Goal: Information Seeking & Learning: Learn about a topic

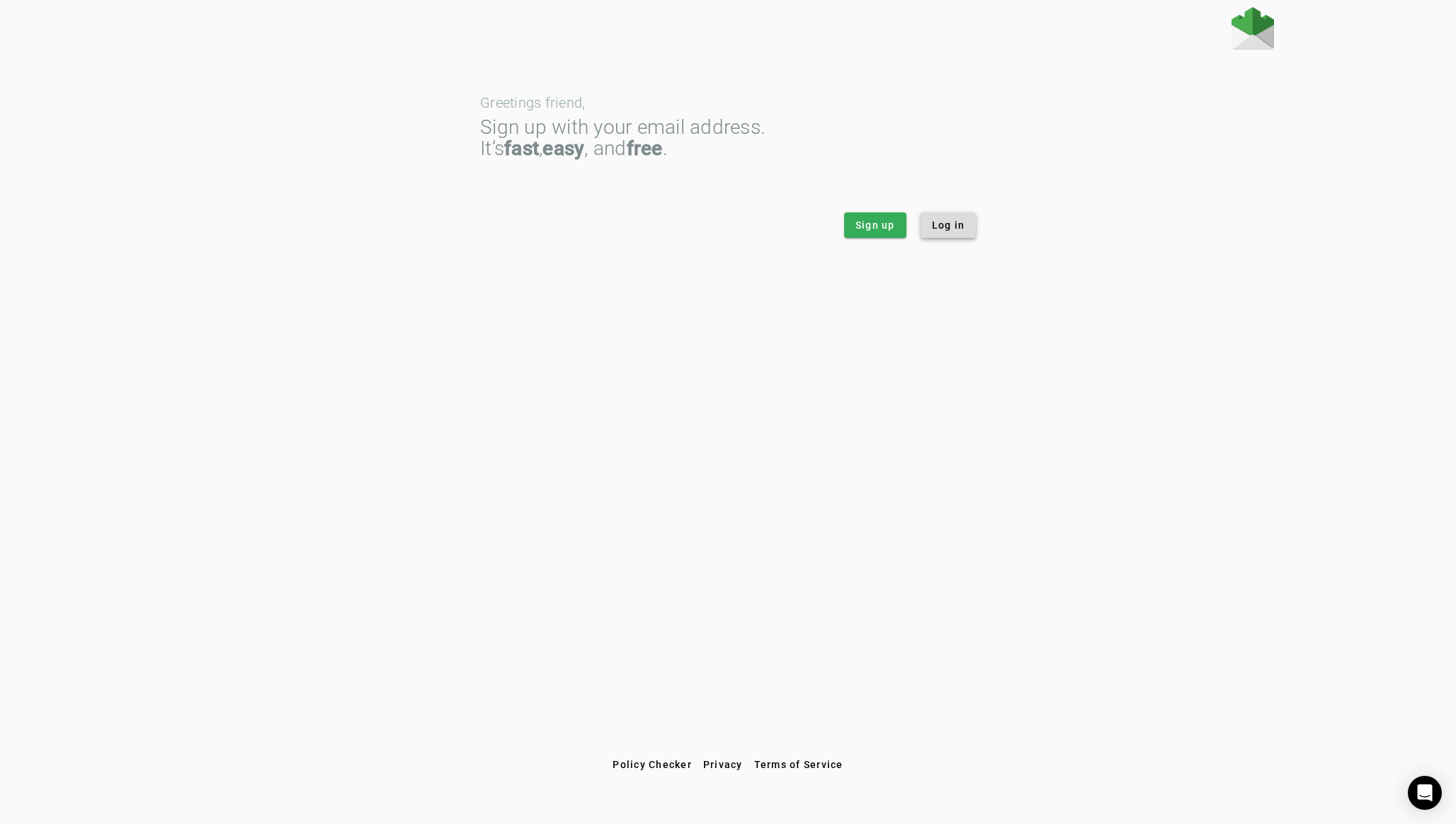
click at [951, 223] on span "Log in" at bounding box center [948, 225] width 33 height 14
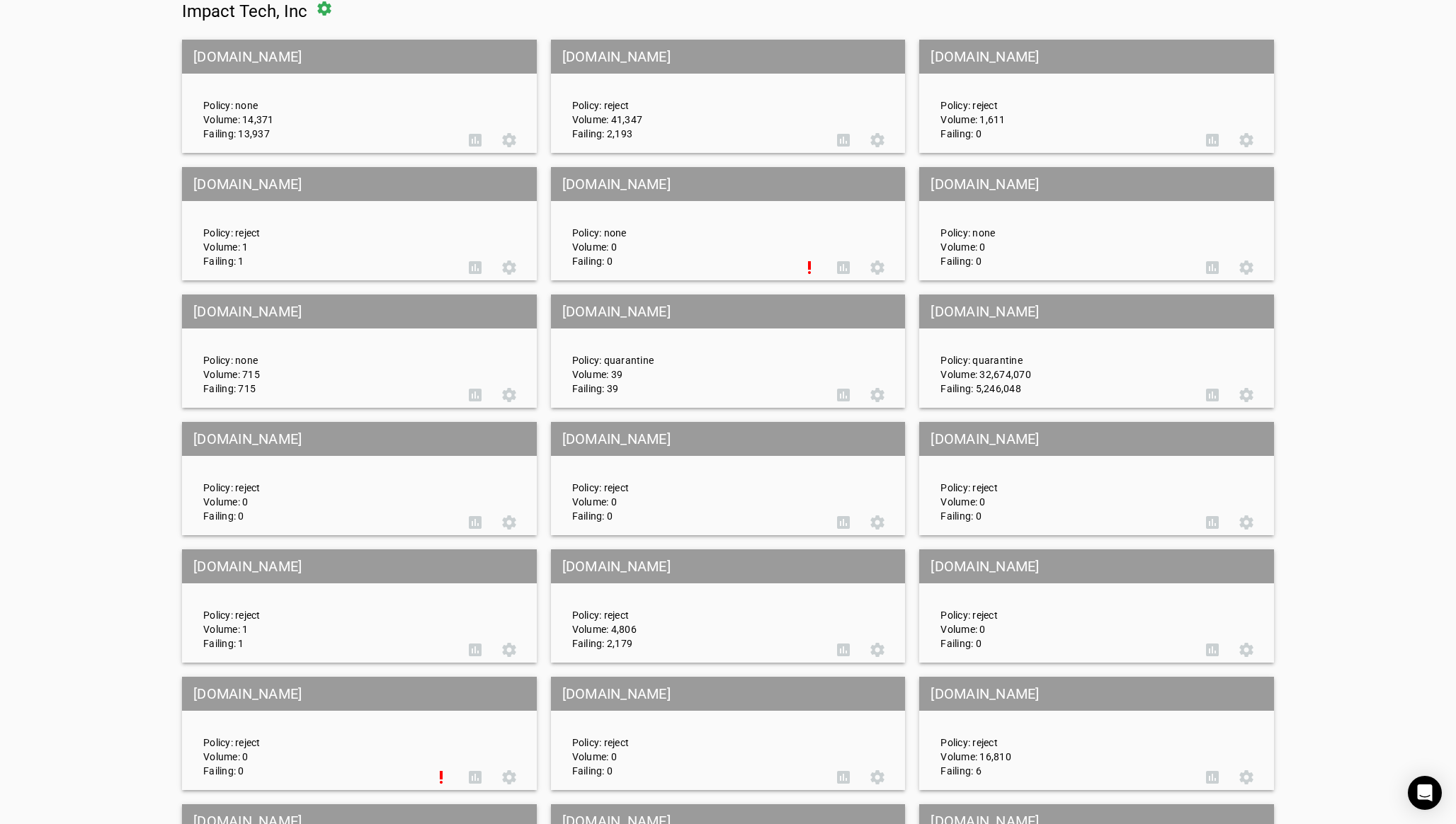
scroll to position [195, 0]
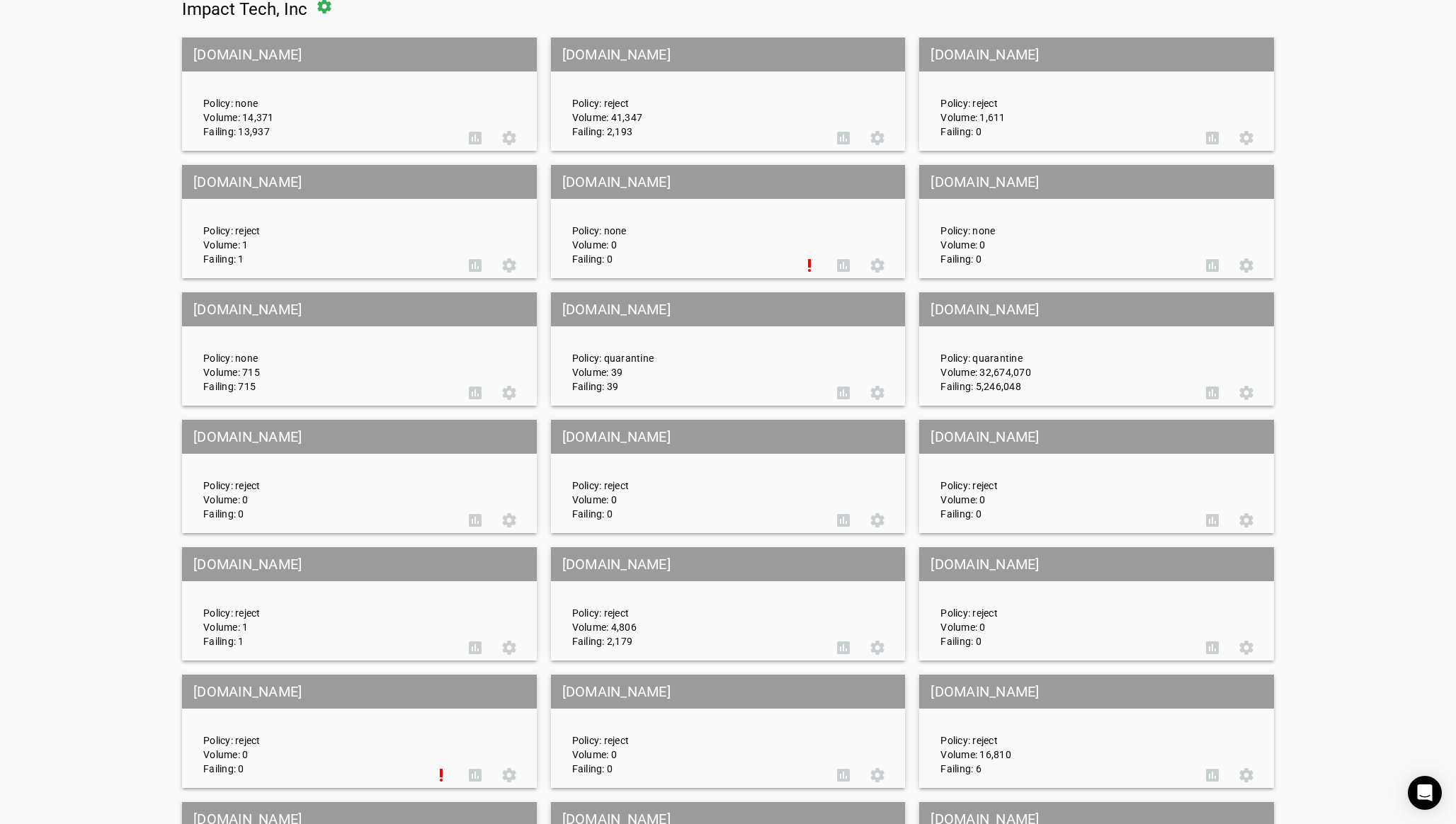
click at [1051, 375] on div "Policy: quarantine Volume: 32,674,070 Failing: 5,246,048" at bounding box center [1063, 350] width 265 height 88
click at [1244, 384] on span at bounding box center [1246, 392] width 34 height 34
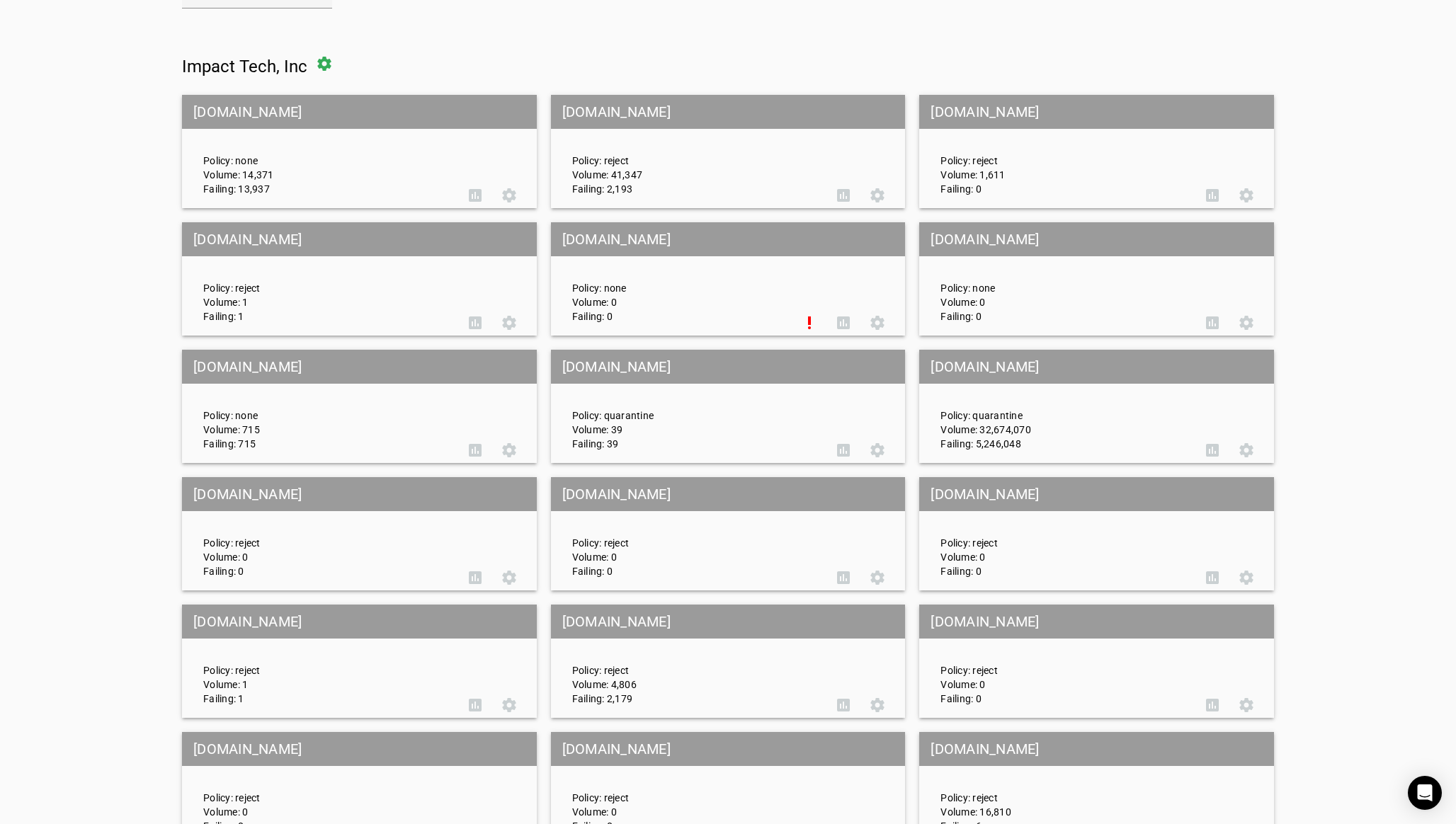
scroll to position [130, 0]
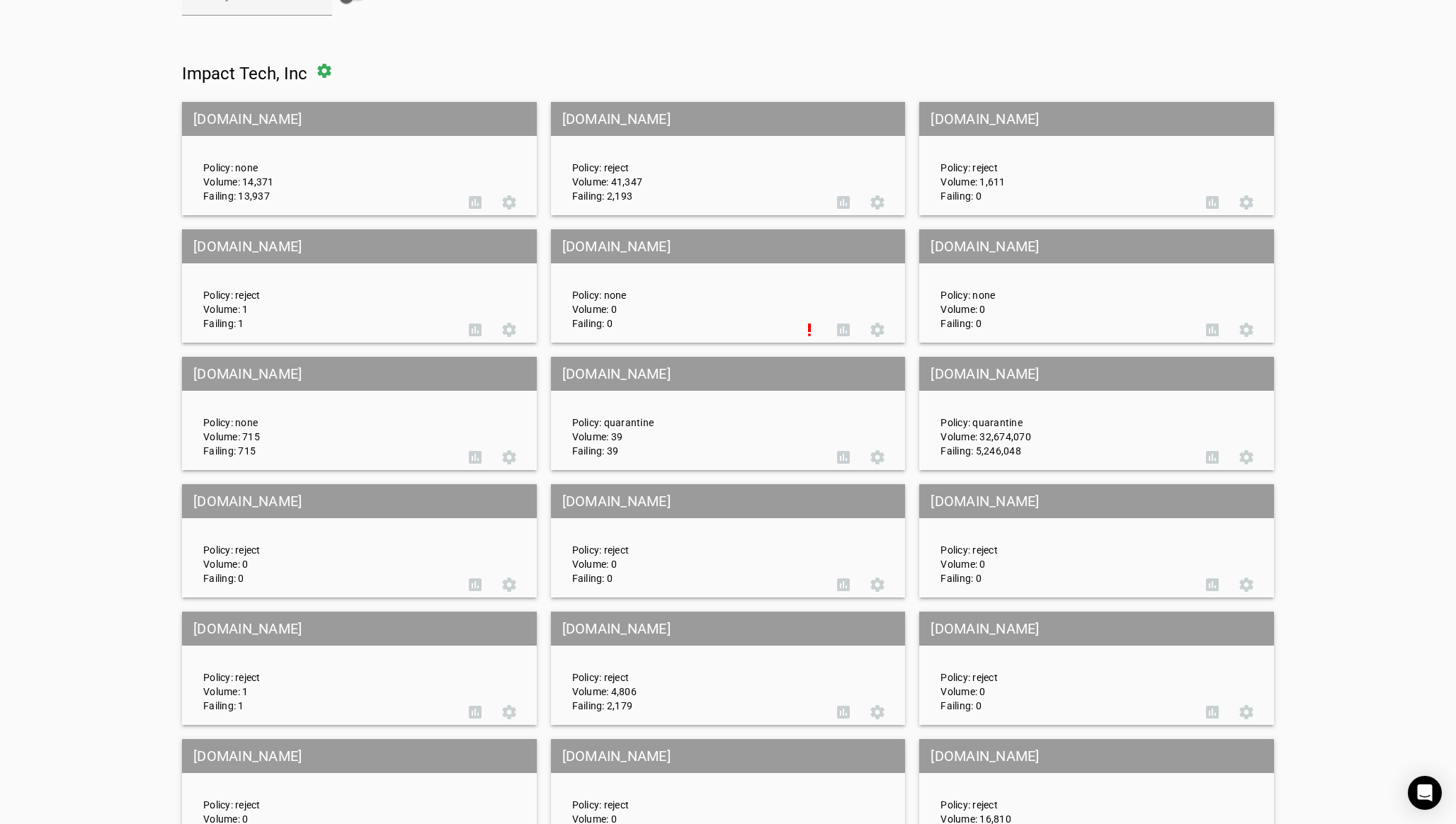
click at [265, 179] on div "Policy: none Volume: 14,371 Failing: 13,937" at bounding box center [325, 159] width 265 height 88
click at [282, 114] on mat-grid-tile-header "activate.social" at bounding box center [358, 118] width 355 height 34
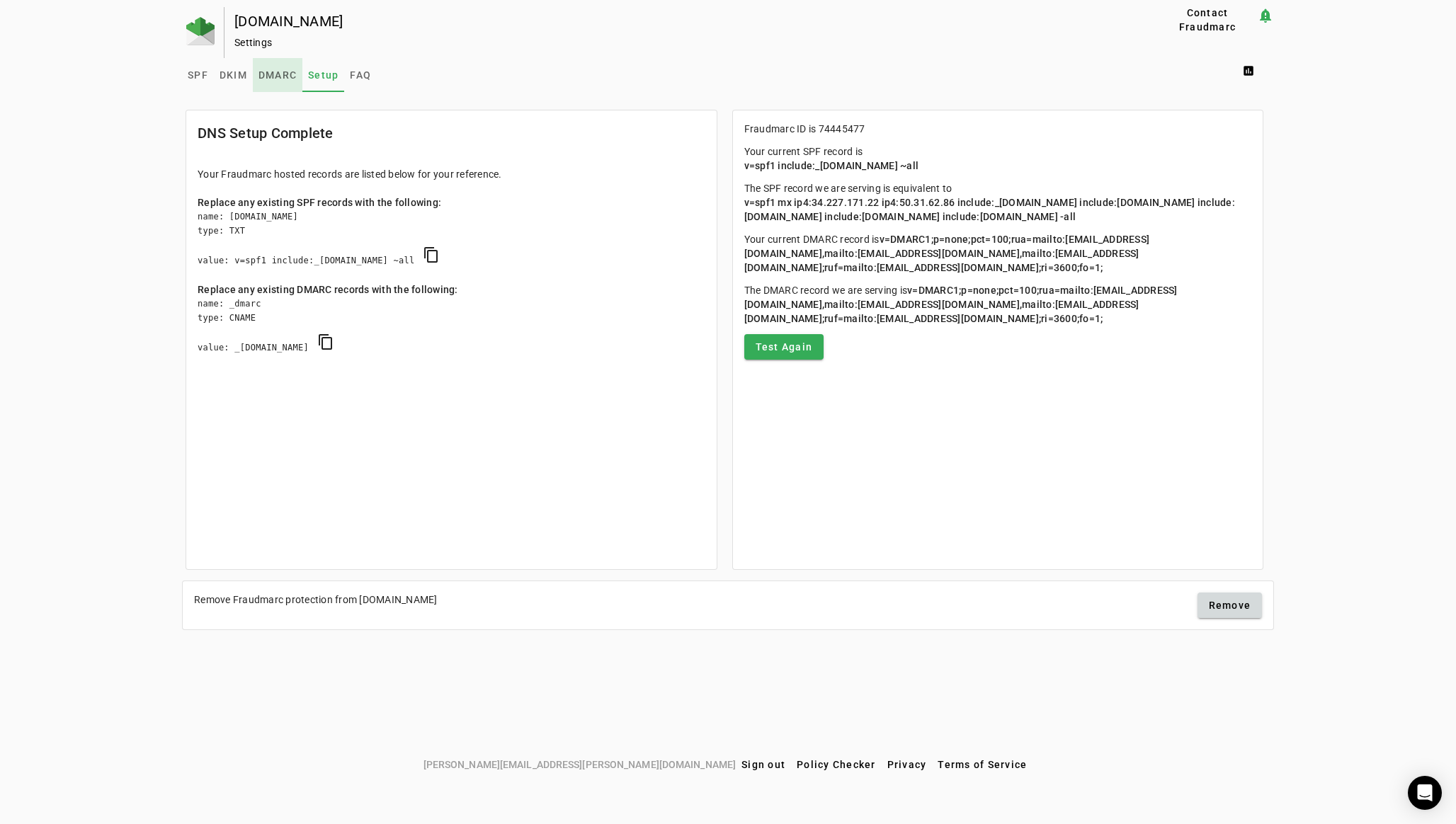
click at [286, 72] on span "DMARC" at bounding box center [277, 75] width 38 height 10
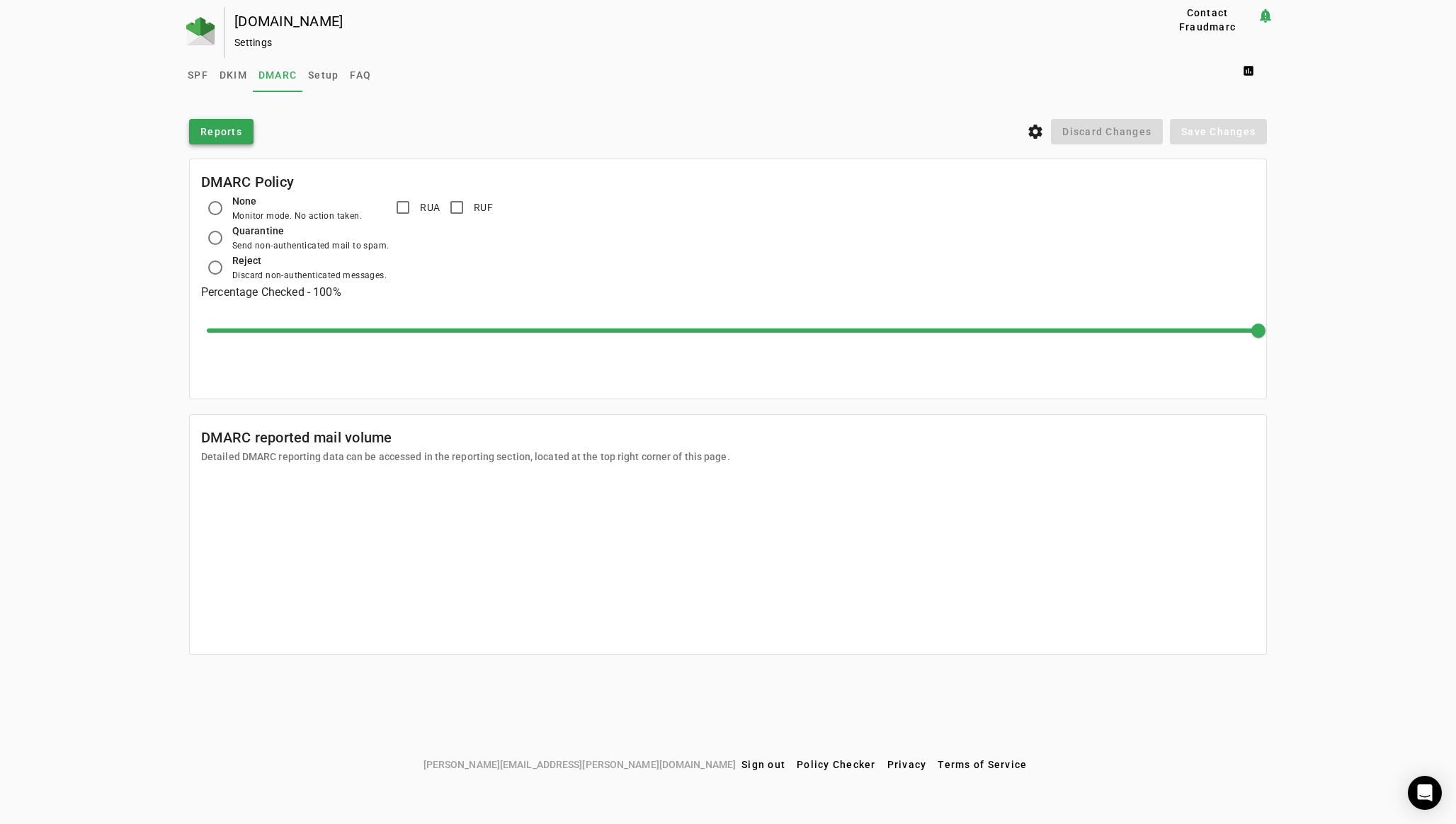
click at [229, 131] on span "Reports" at bounding box center [221, 132] width 42 height 14
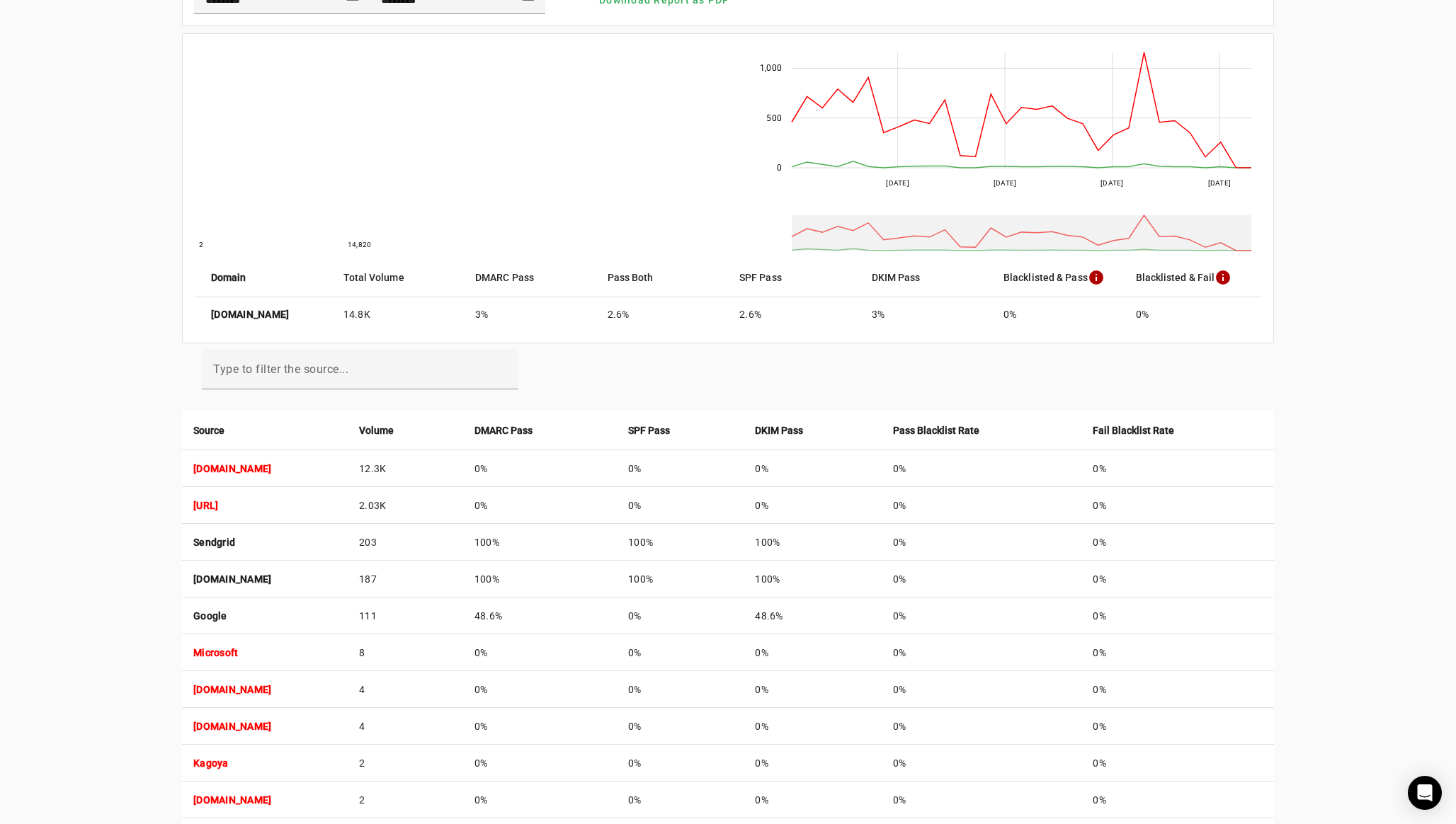
scroll to position [164, 0]
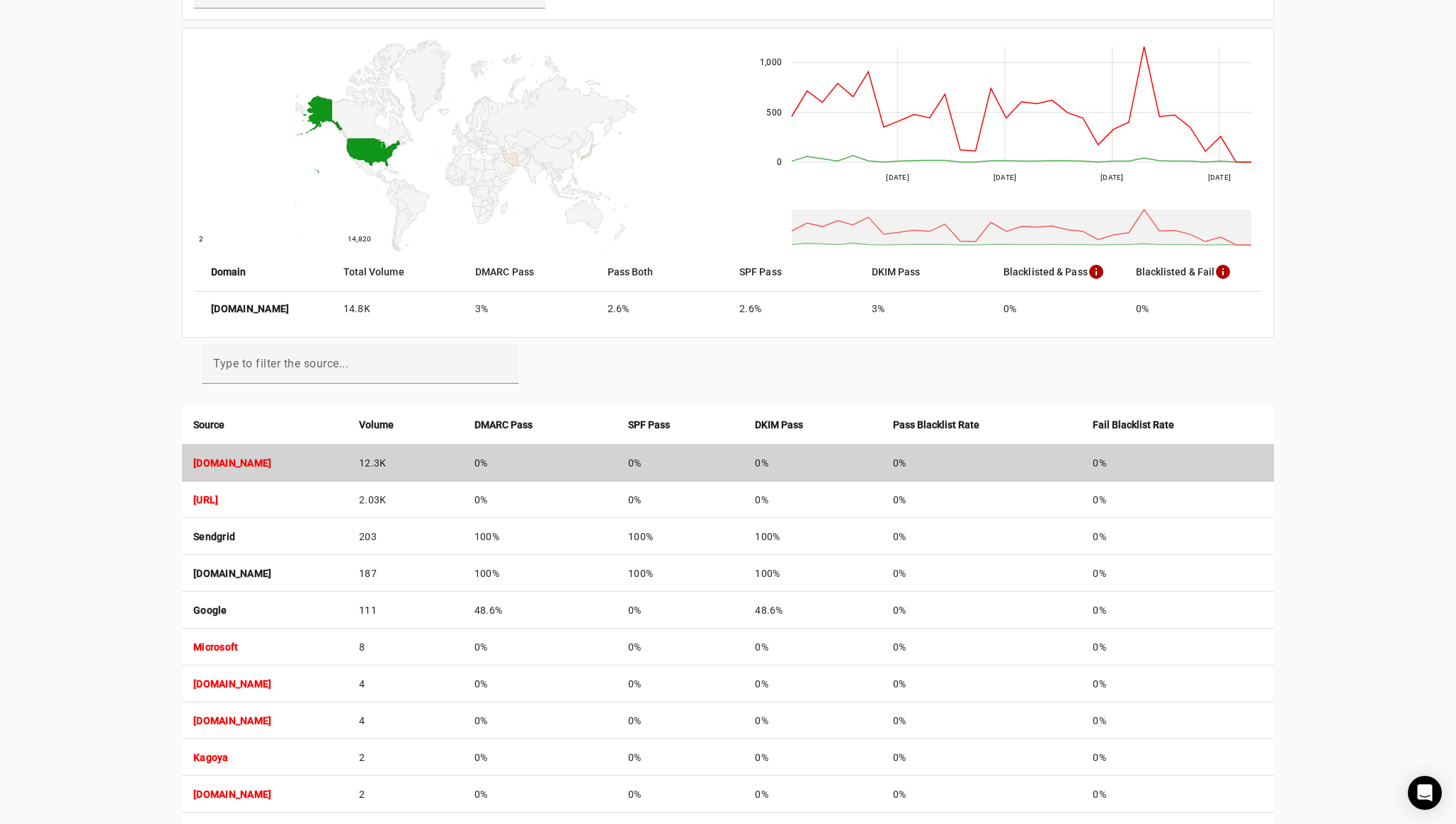
click at [271, 463] on strong "o13.ptr3453.targetpartnerships.com" at bounding box center [232, 463] width 78 height 11
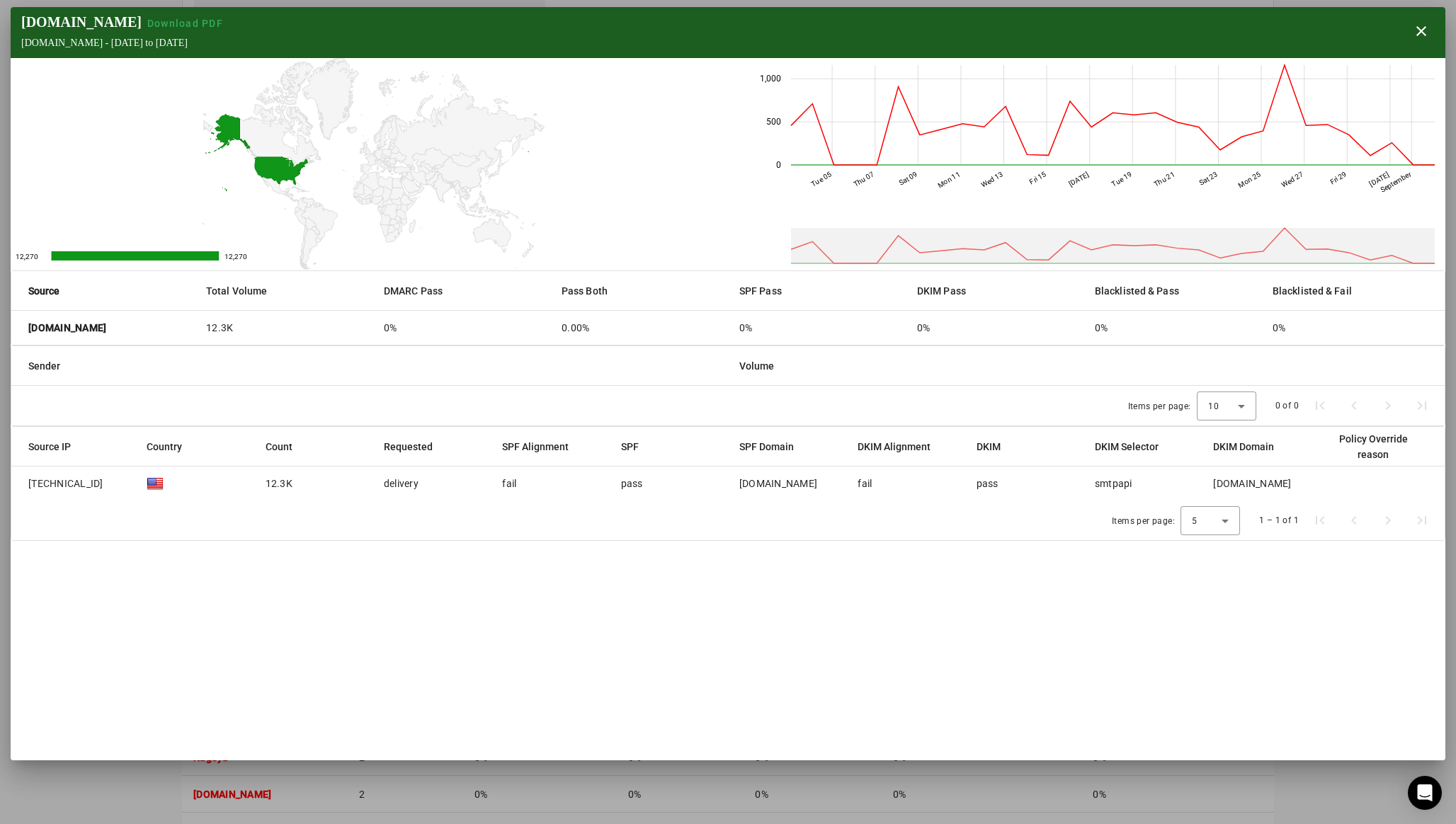
click at [755, 484] on div "[DOMAIN_NAME]" at bounding box center [778, 484] width 78 height 14
drag, startPoint x: 755, startPoint y: 484, endPoint x: 786, endPoint y: 483, distance: 31.0
click at [786, 483] on div "[DOMAIN_NAME]" at bounding box center [778, 484] width 78 height 14
copy div "[DOMAIN_NAME]"
click at [1420, 38] on span "button" at bounding box center [1420, 31] width 34 height 34
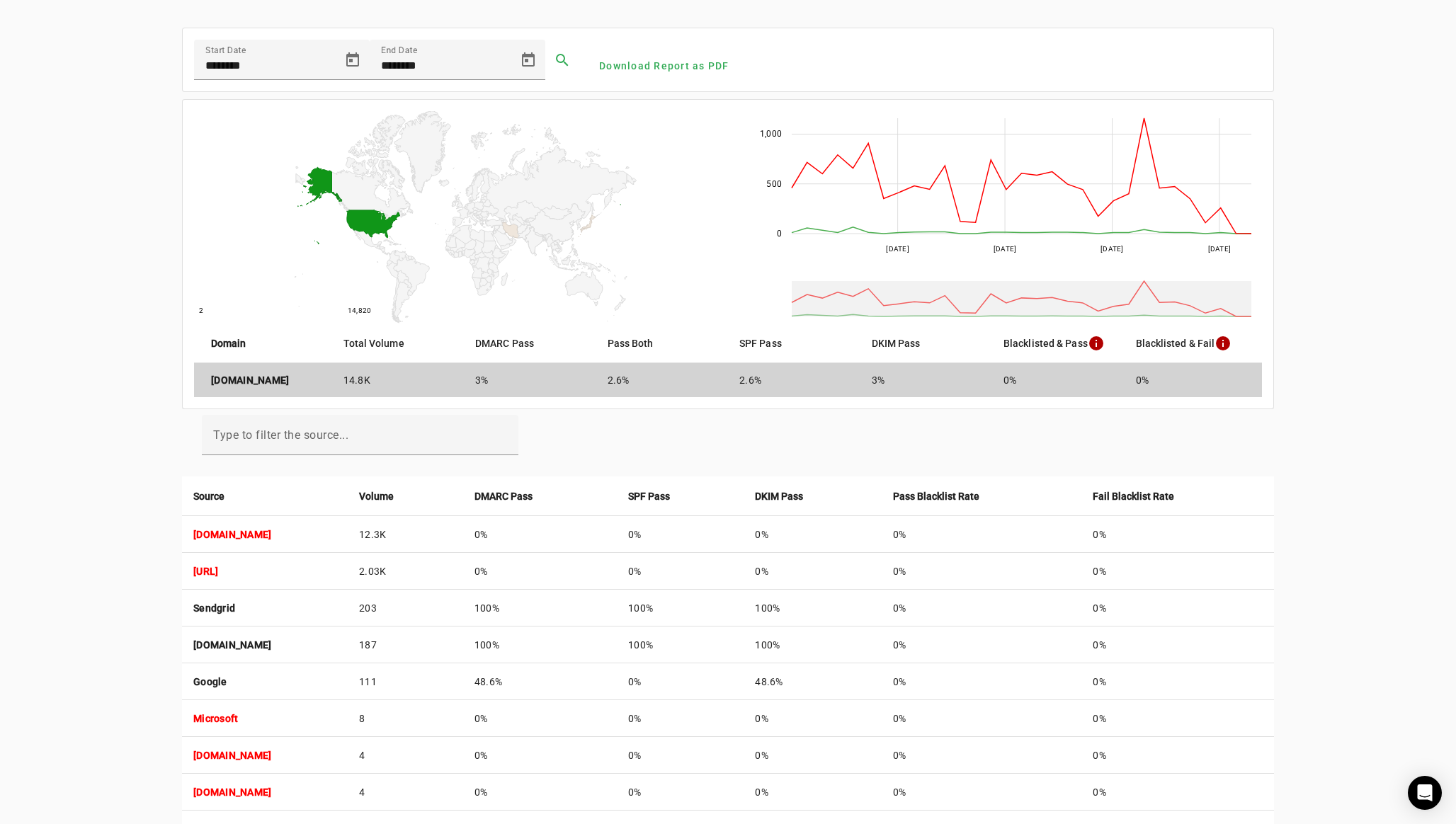
scroll to position [0, 0]
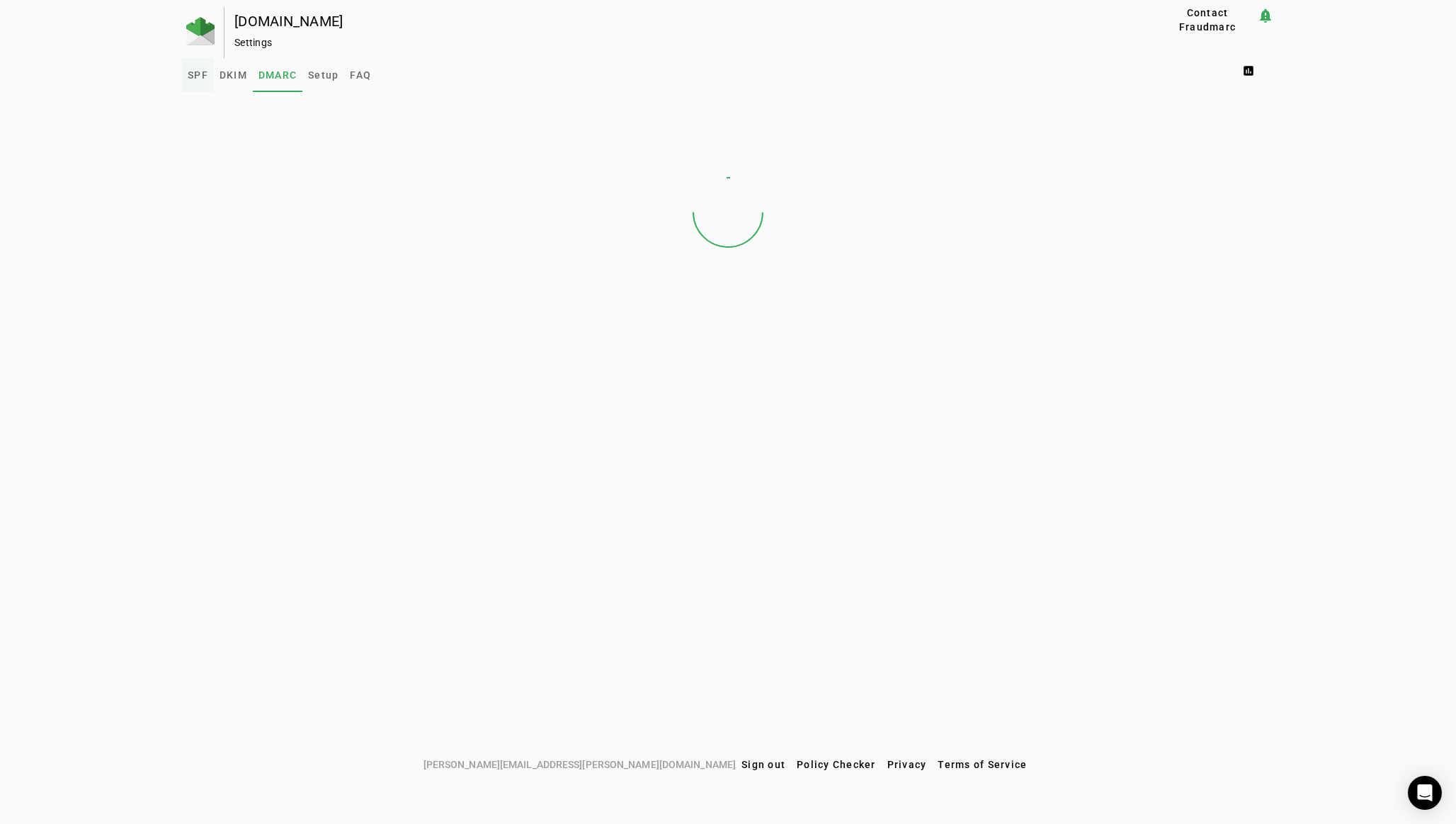
click at [194, 86] on span "SPF" at bounding box center [198, 75] width 21 height 34
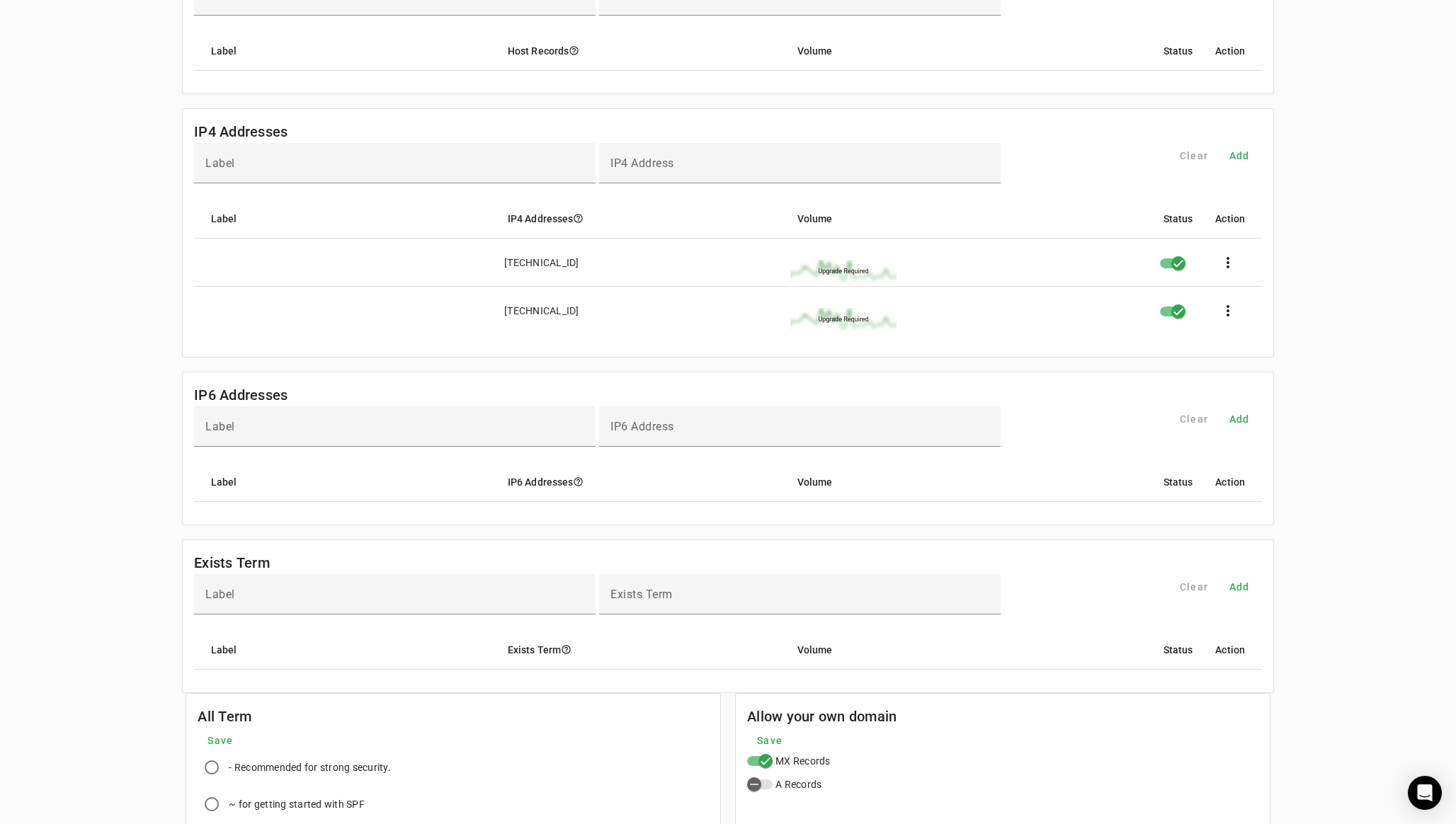
scroll to position [690, 0]
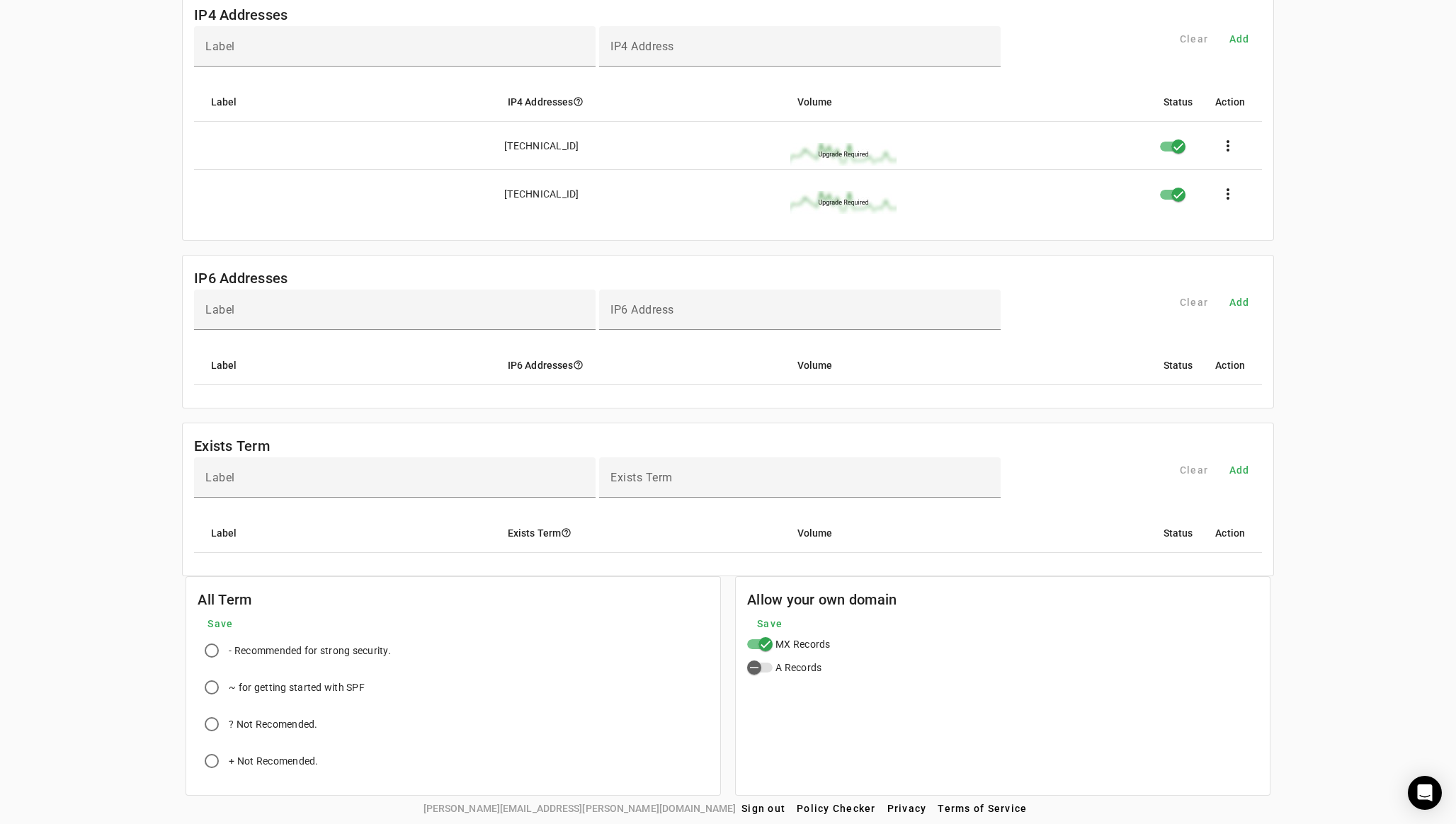
click at [141, 376] on div "activate.social Settings Contact Fraudmarc notification_important Settings SPF …" at bounding box center [728, 56] width 1456 height 1478
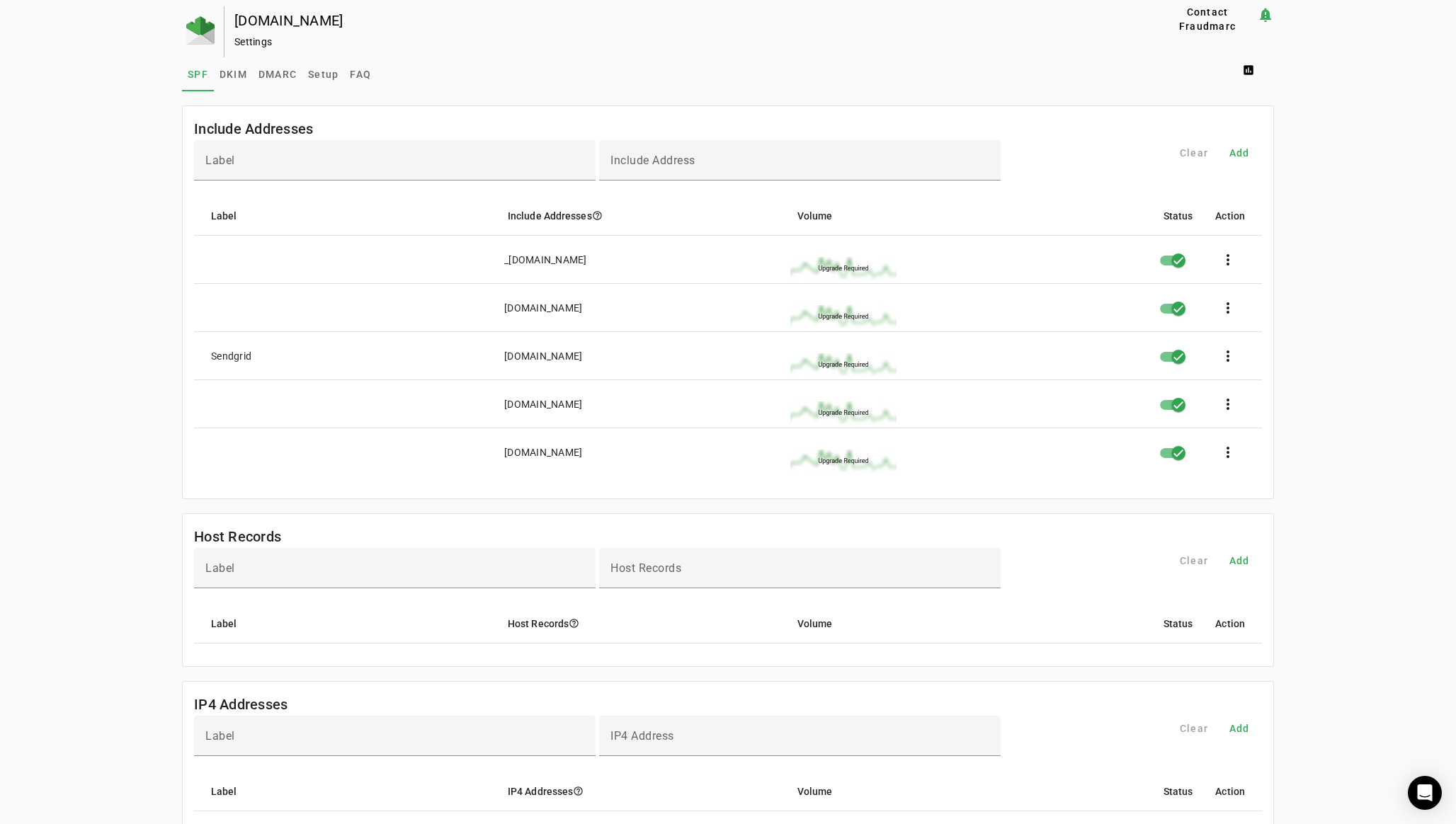
scroll to position [0, 0]
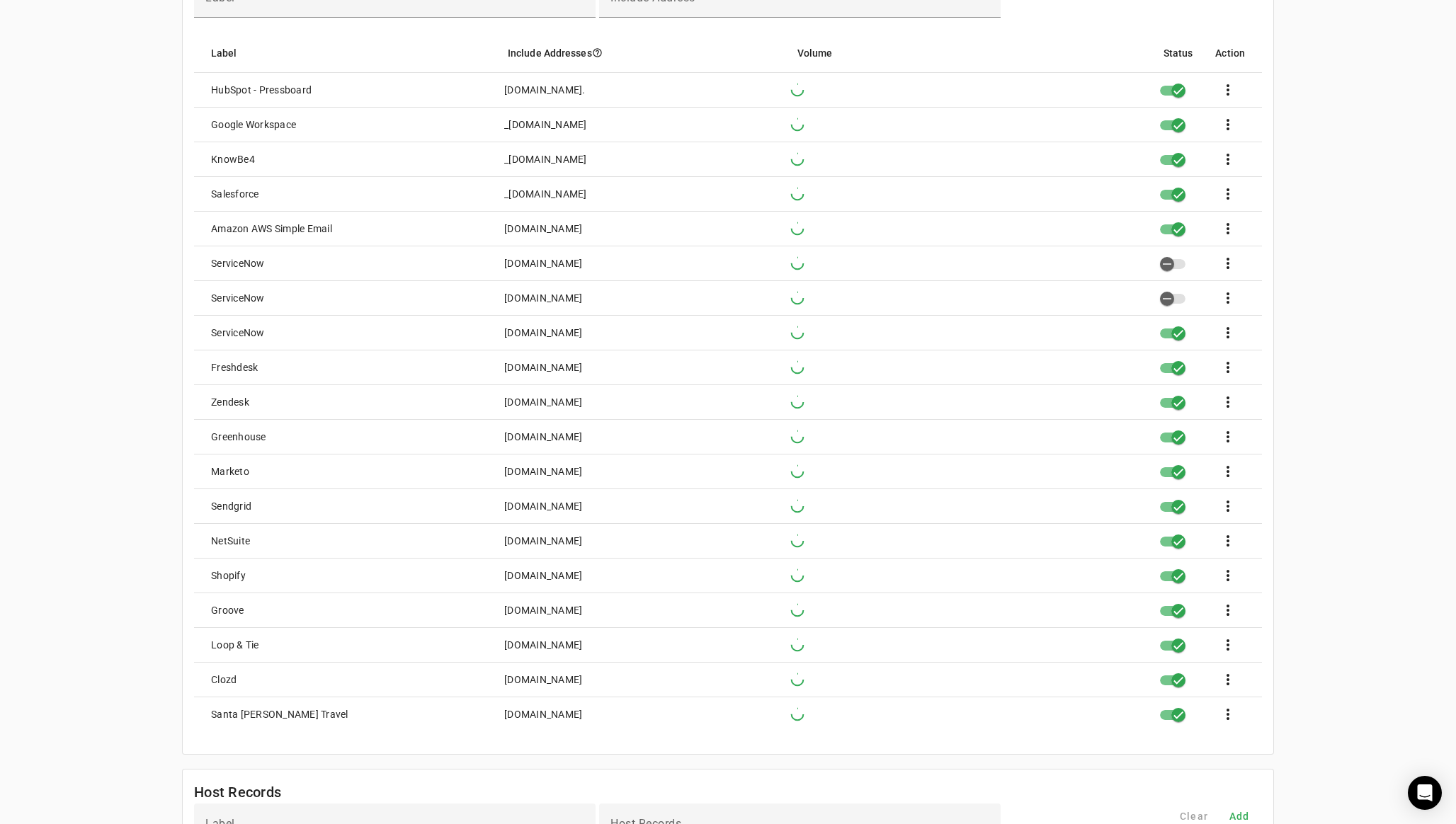
scroll to position [24, 0]
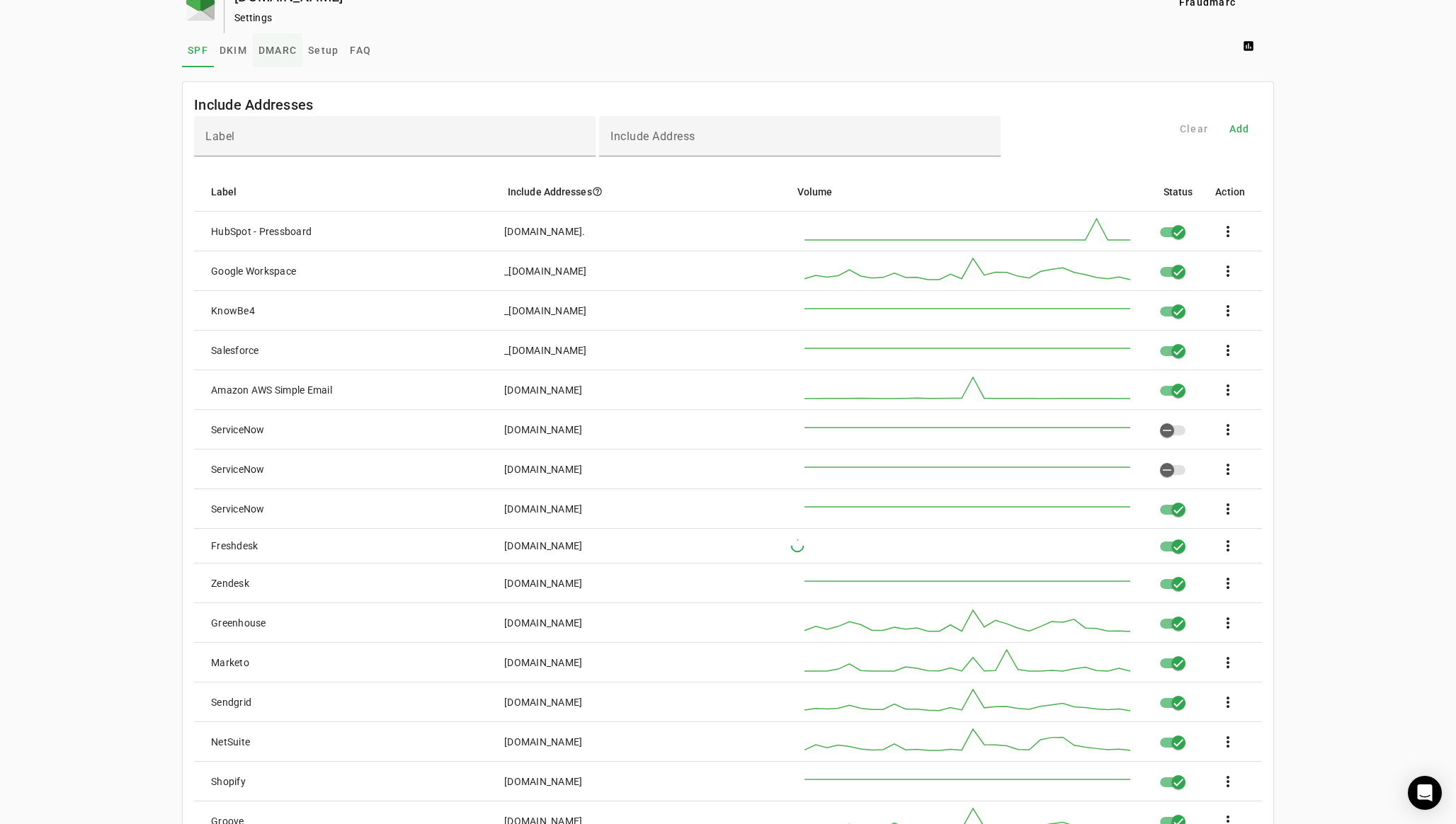
click at [280, 49] on span "DMARC" at bounding box center [277, 50] width 38 height 10
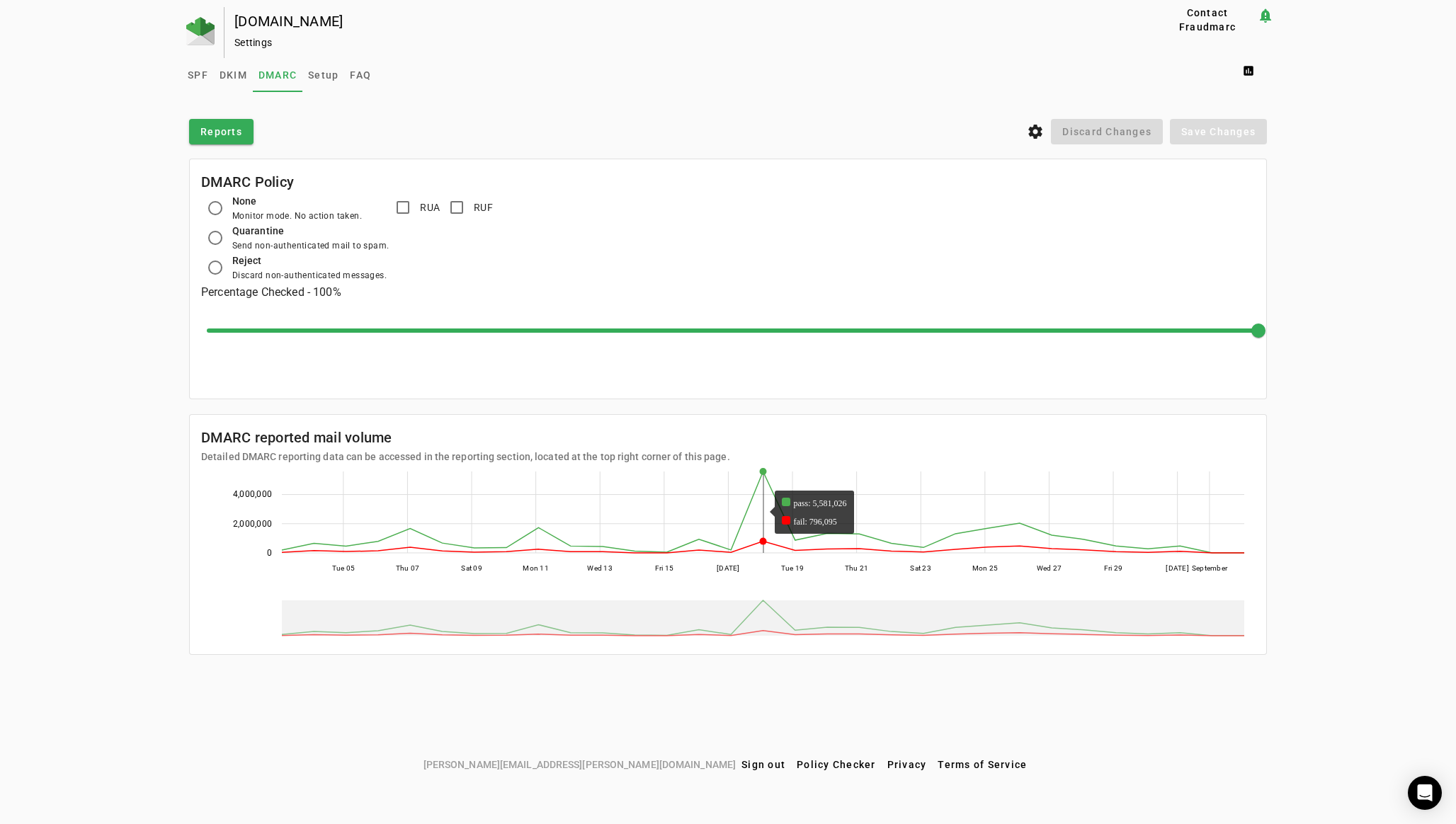
drag, startPoint x: 700, startPoint y: 500, endPoint x: 760, endPoint y: 500, distance: 60.0
click at [760, 500] on rect at bounding box center [763, 511] width 963 height 81
click at [239, 133] on span "Reports" at bounding box center [221, 132] width 42 height 14
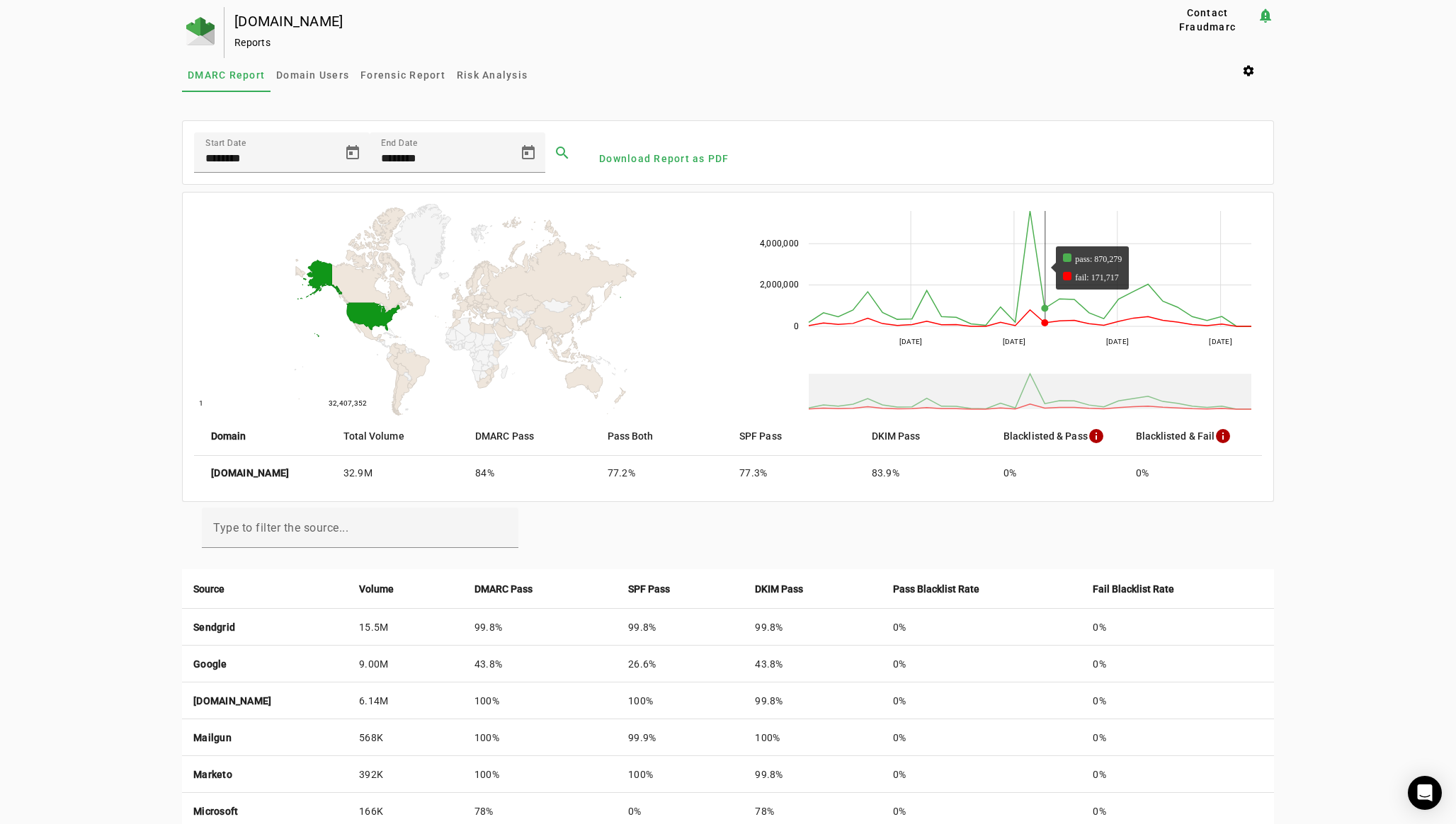
drag, startPoint x: 1034, startPoint y: 257, endPoint x: 1049, endPoint y: 255, distance: 15.1
click at [1049, 255] on rect at bounding box center [1030, 268] width 443 height 115
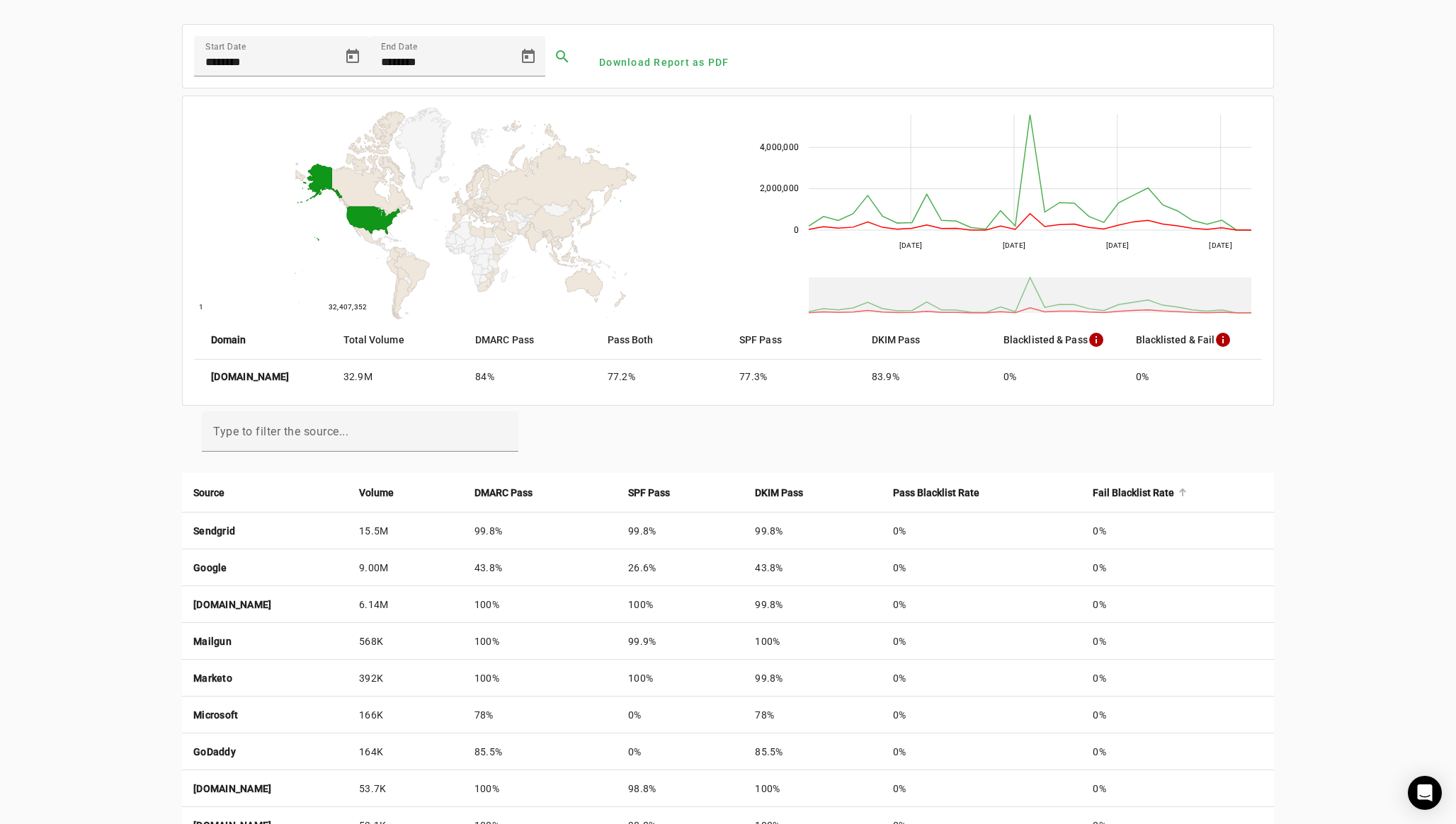
scroll to position [113, 0]
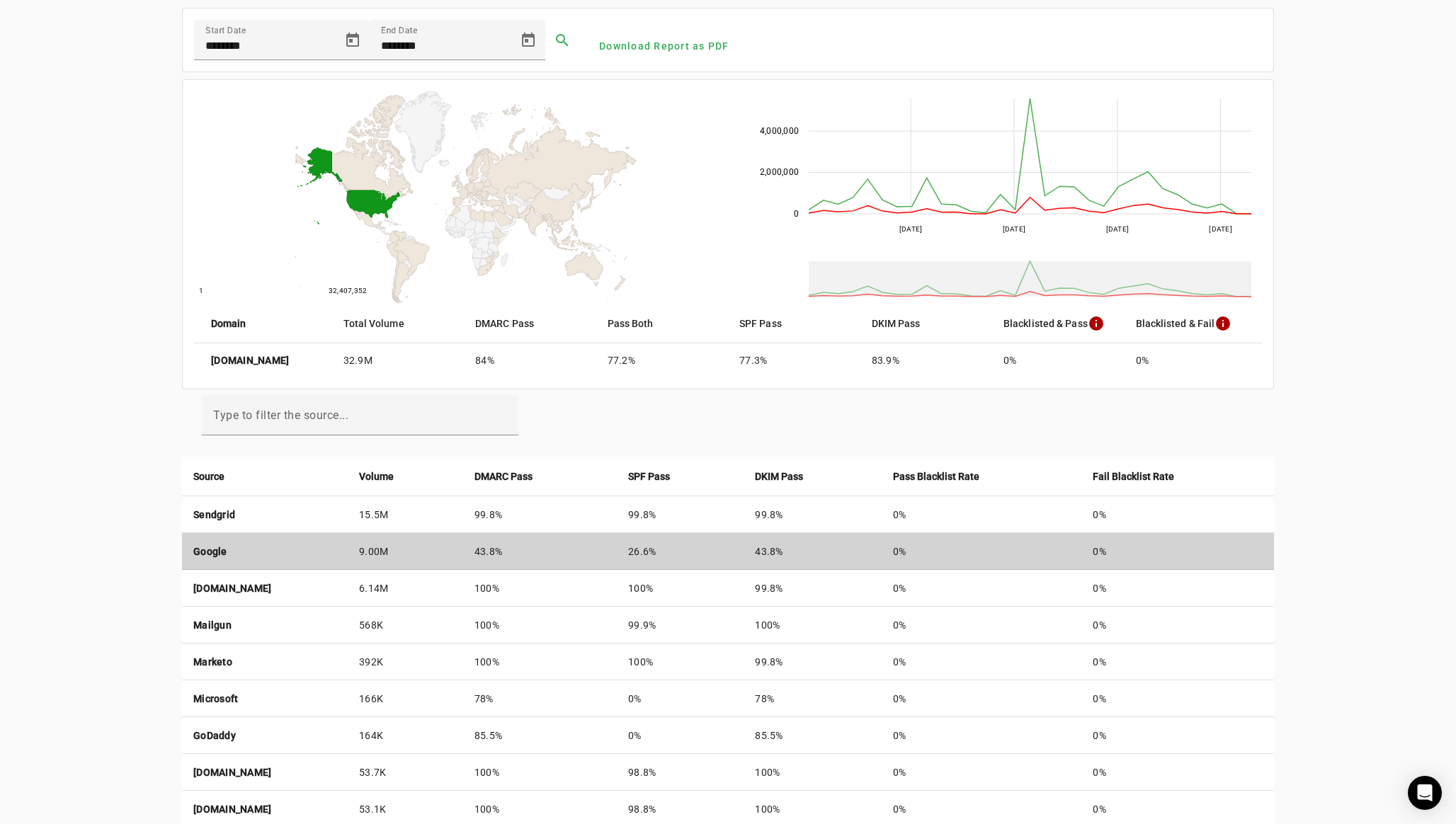
click at [212, 552] on strong "Google" at bounding box center [210, 551] width 34 height 11
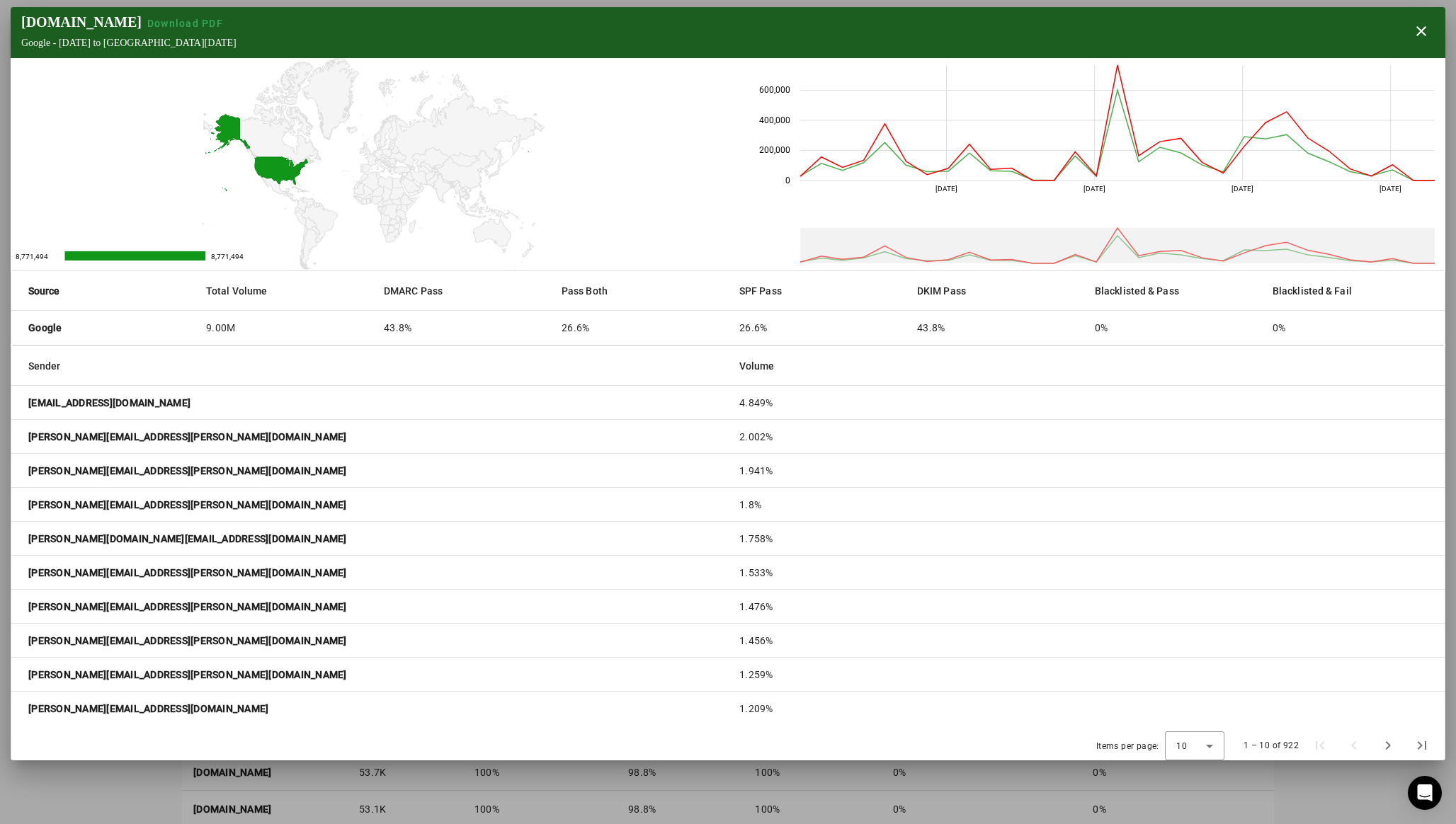
drag, startPoint x: 182, startPoint y: 438, endPoint x: 30, endPoint y: 441, distance: 152.0
click at [30, 441] on mat-cell "[PERSON_NAME][EMAIL_ADDRESS][PERSON_NAME][DOMAIN_NAME]" at bounding box center [370, 436] width 717 height 34
copy strong "[PERSON_NAME][EMAIL_ADDRESS][PERSON_NAME][DOMAIN_NAME]"
click at [1422, 32] on span "button" at bounding box center [1420, 31] width 34 height 34
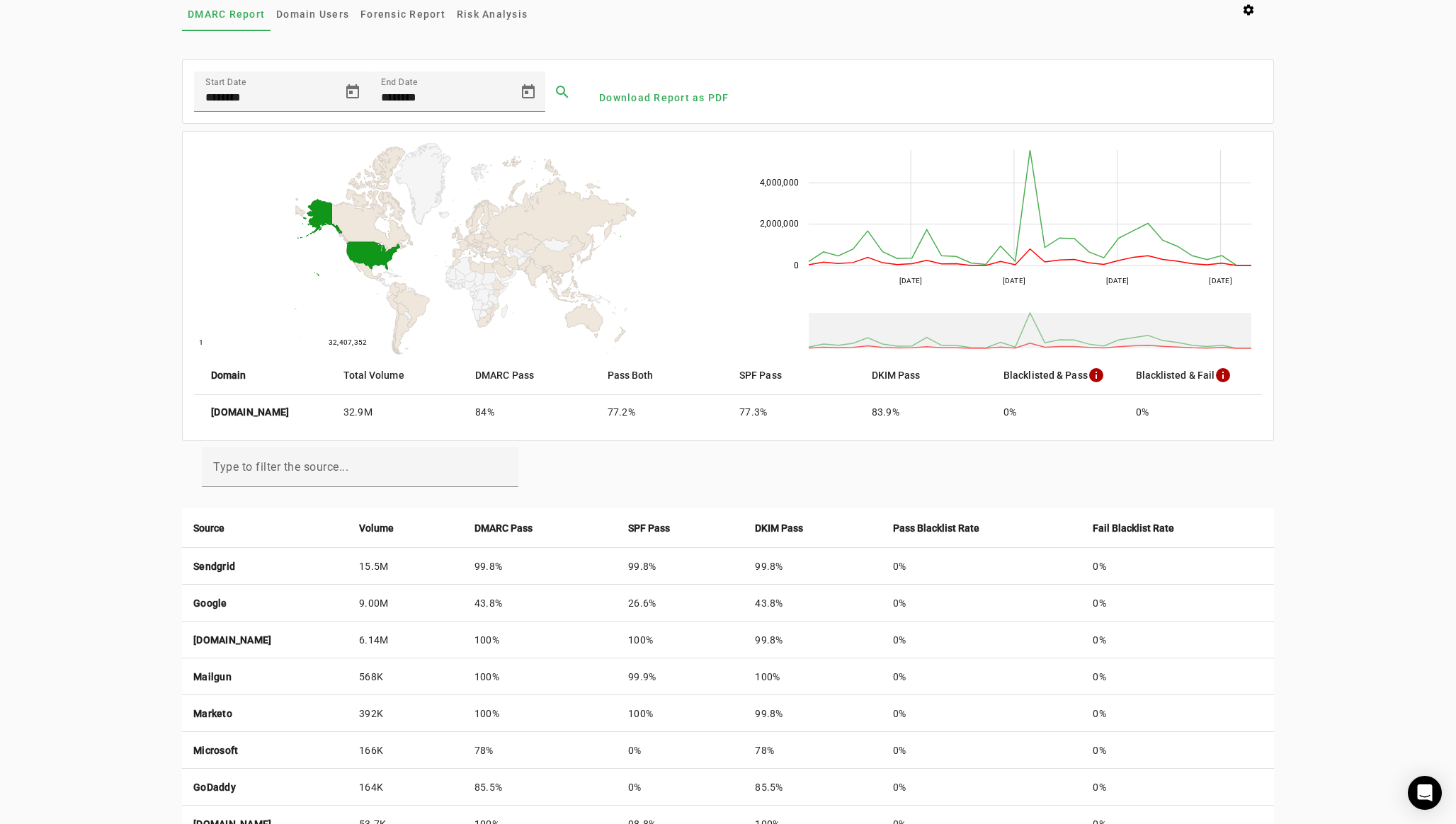
scroll to position [69, 0]
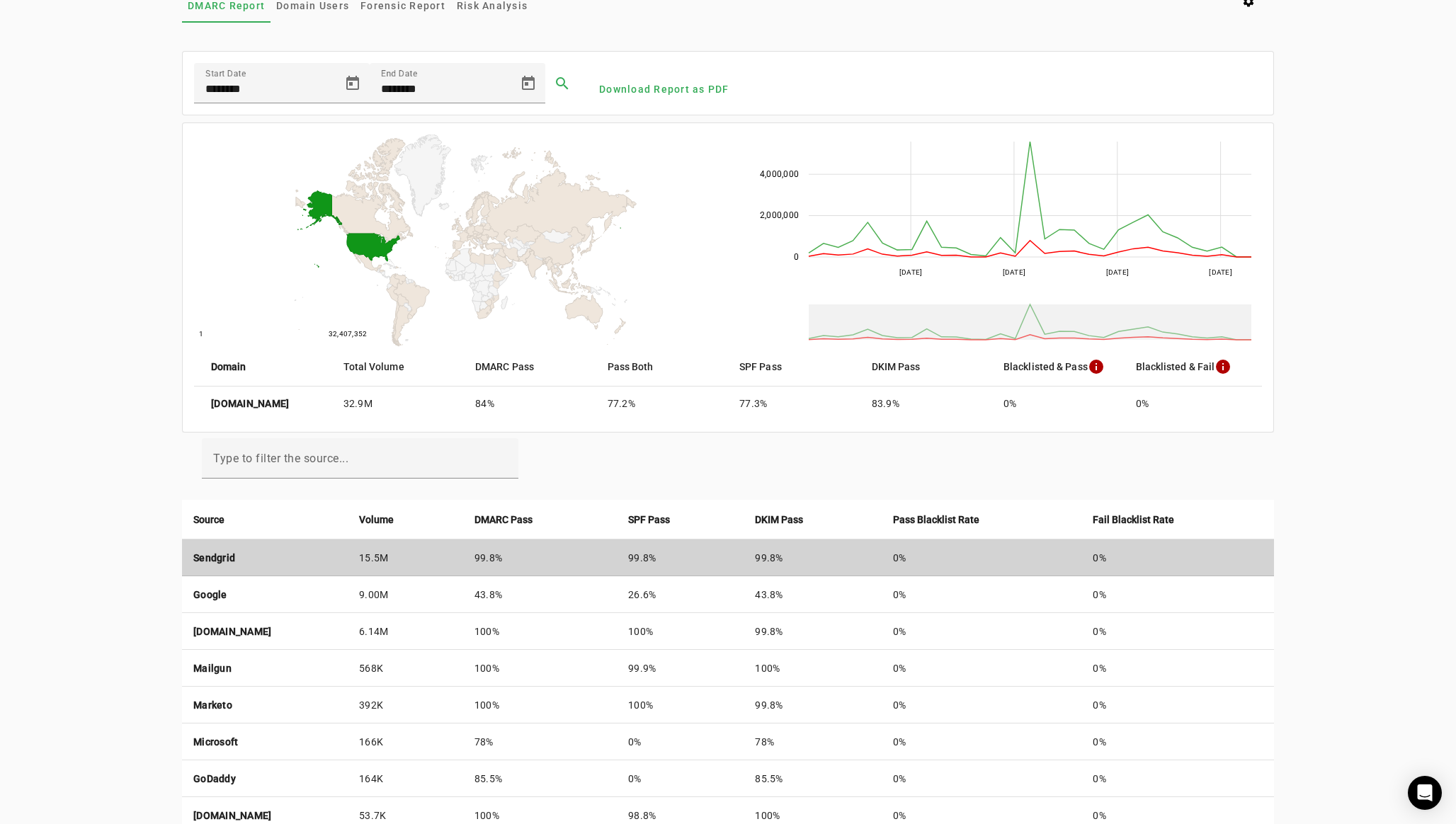
click at [211, 553] on strong "Sendgrid" at bounding box center [214, 558] width 42 height 11
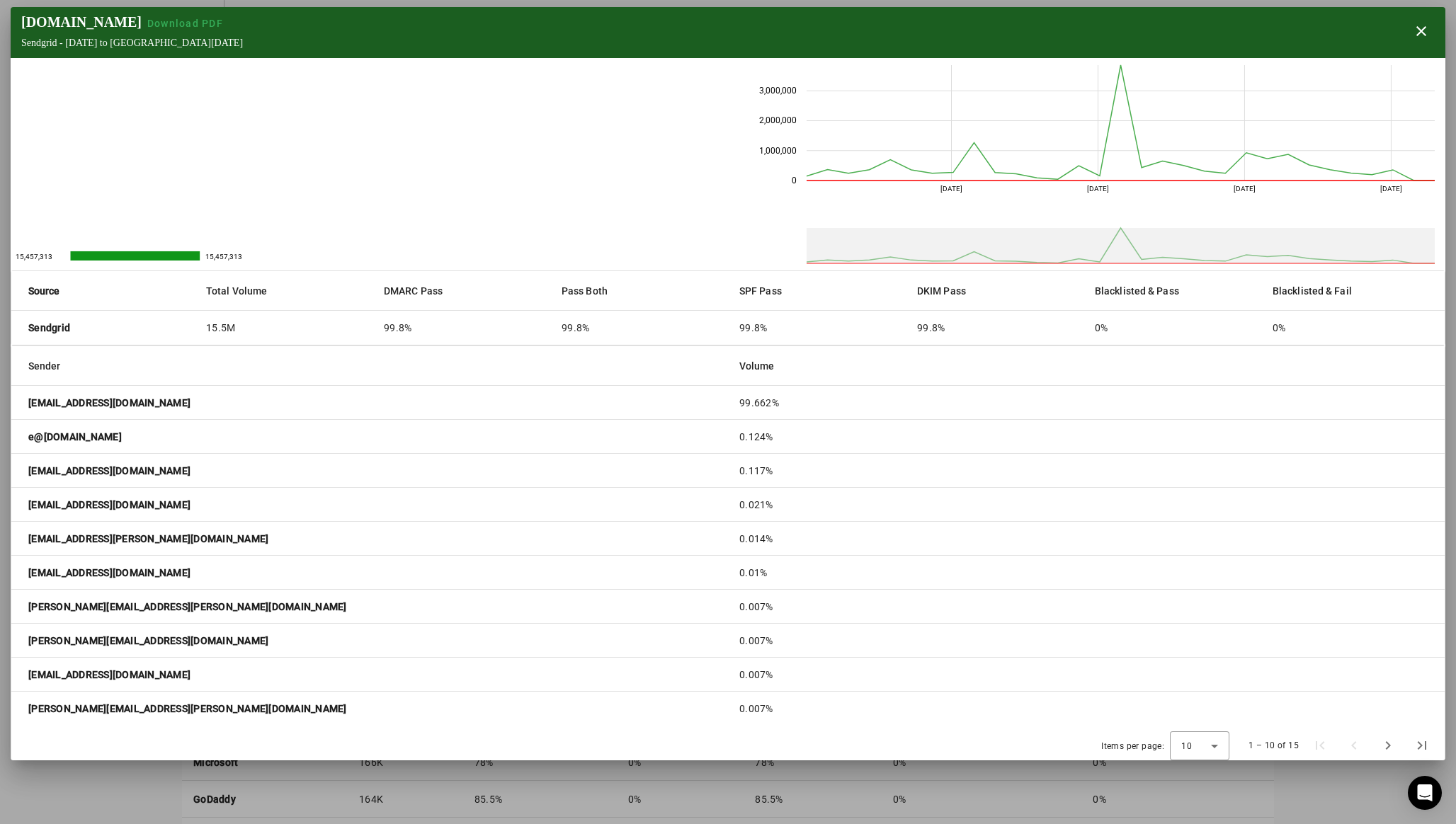
scroll to position [38, 0]
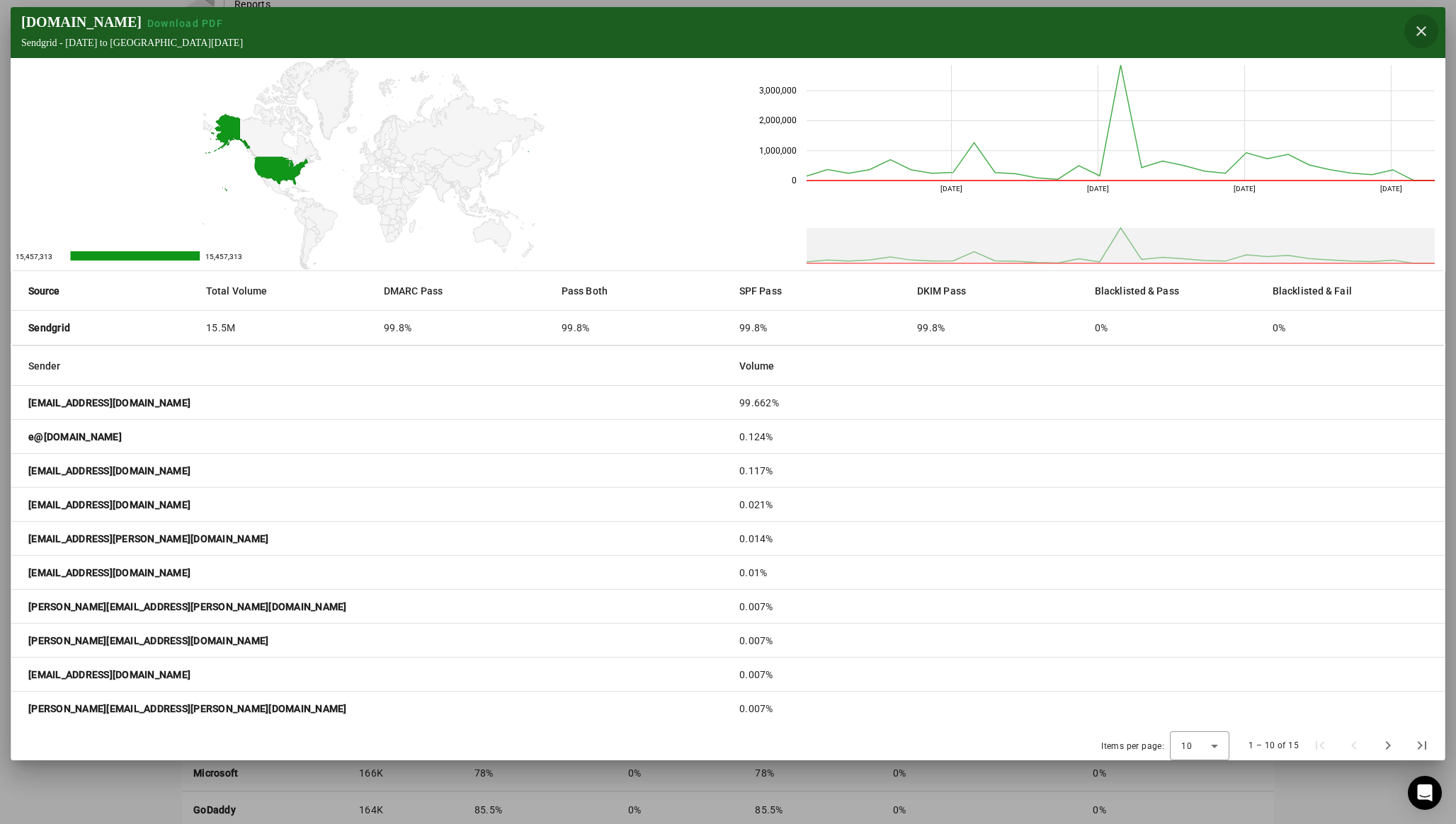
click at [1424, 36] on span "button" at bounding box center [1420, 31] width 34 height 34
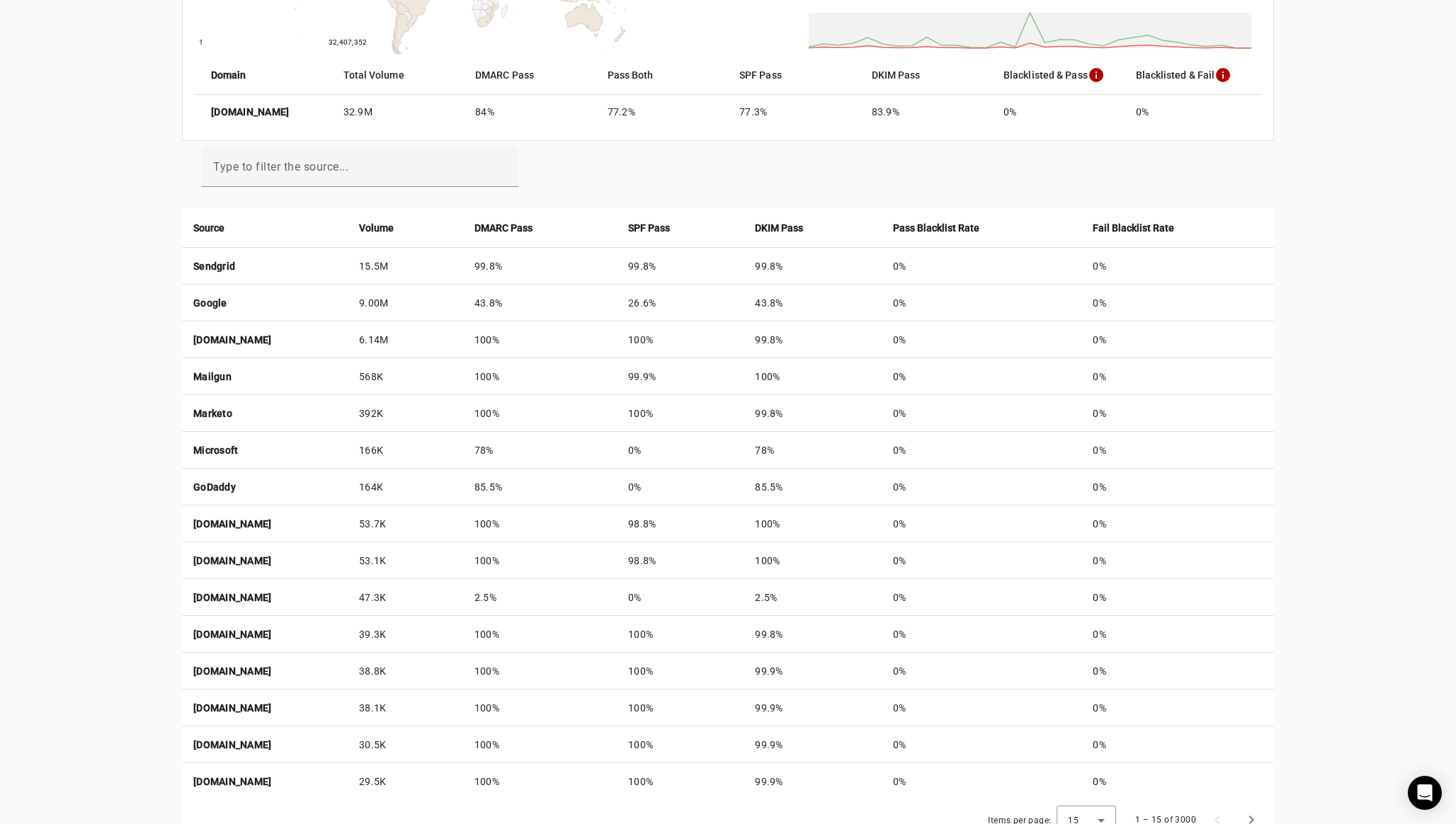
scroll to position [406, 0]
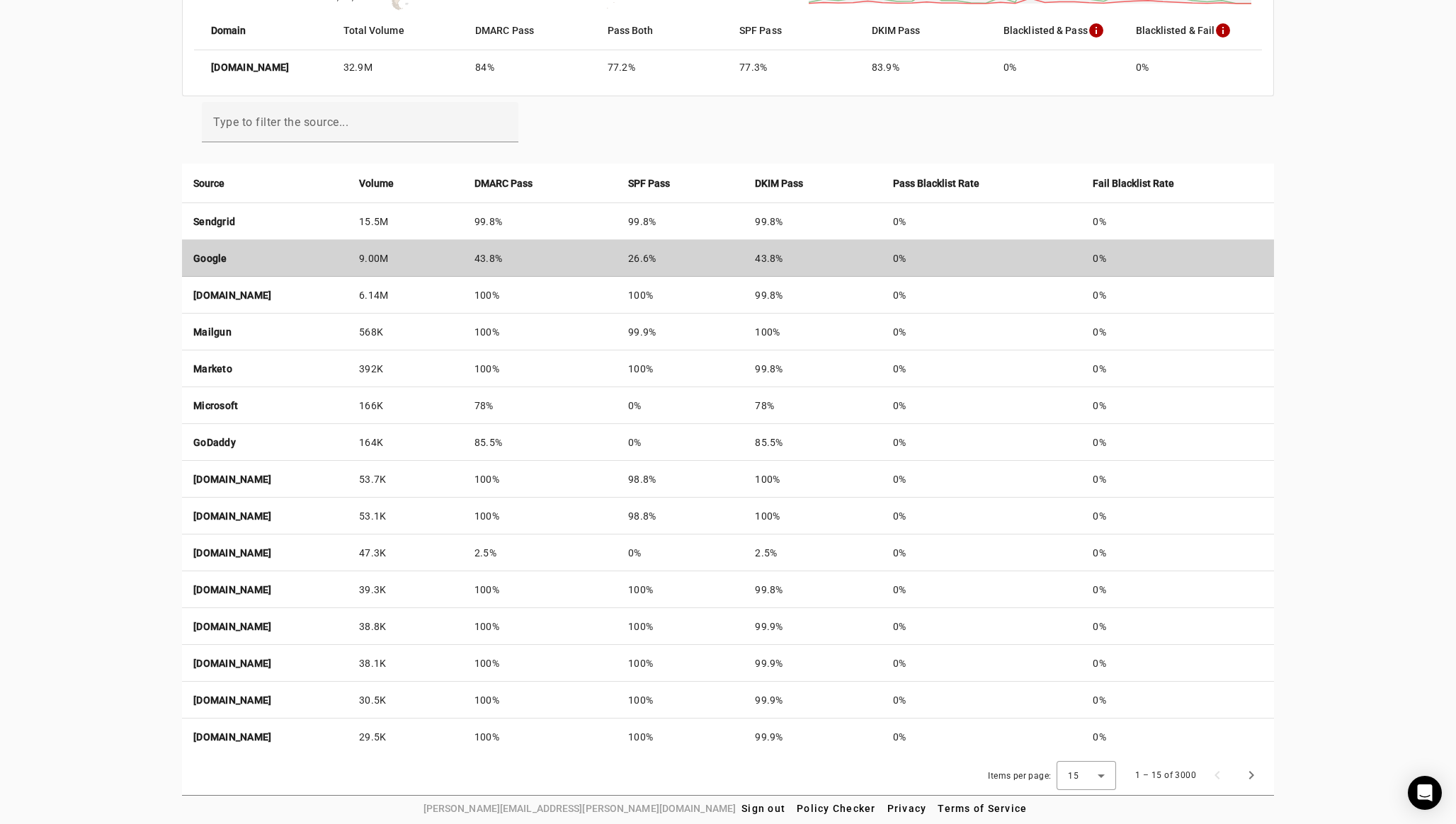
click at [205, 258] on strong "Google" at bounding box center [210, 258] width 34 height 11
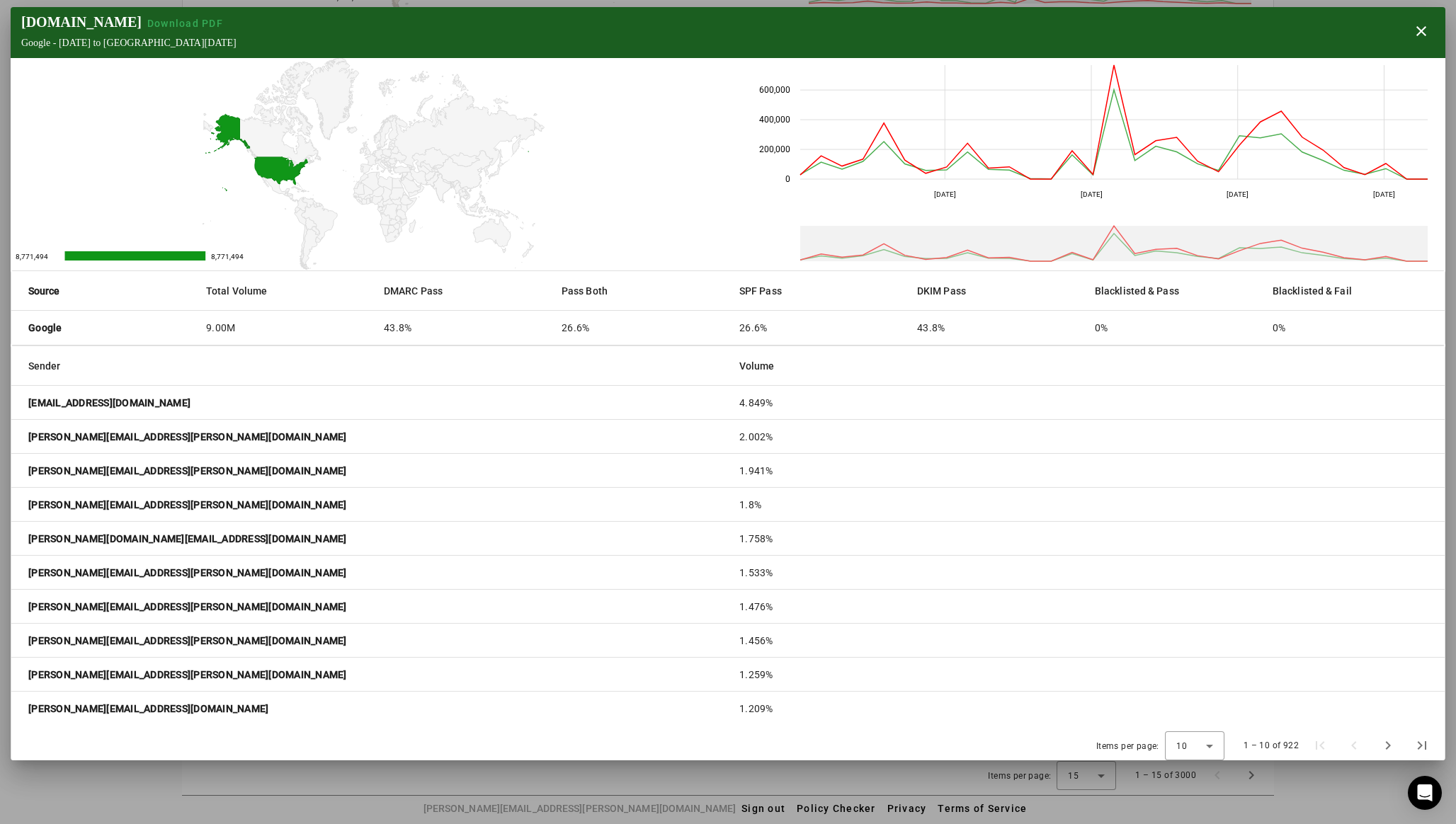
click at [936, 327] on mat-cell "43.8%" at bounding box center [994, 328] width 178 height 34
click at [46, 327] on strong "Google" at bounding box center [45, 328] width 34 height 14
click at [106, 435] on strong "[PERSON_NAME][EMAIL_ADDRESS][PERSON_NAME][DOMAIN_NAME]" at bounding box center [188, 436] width 319 height 14
click at [54, 438] on strong "[PERSON_NAME][EMAIL_ADDRESS][PERSON_NAME][DOMAIN_NAME]" at bounding box center [188, 436] width 319 height 14
drag, startPoint x: 54, startPoint y: 438, endPoint x: 169, endPoint y: 437, distance: 115.0
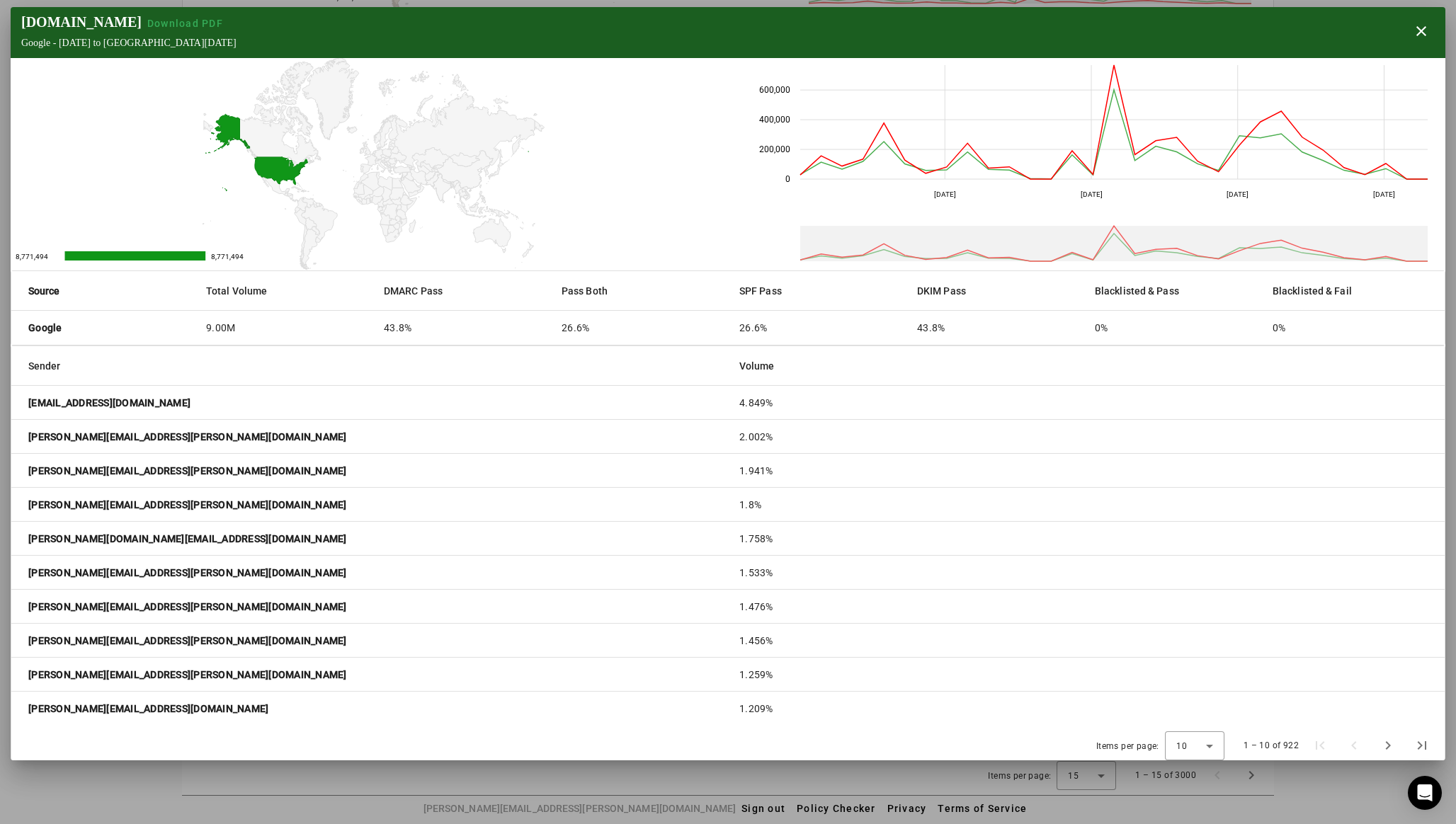
click at [169, 437] on strong "[PERSON_NAME][EMAIL_ADDRESS][PERSON_NAME][DOMAIN_NAME]" at bounding box center [188, 436] width 319 height 14
copy strong "[PERSON_NAME][EMAIL_ADDRESS][PERSON_NAME][DOMAIN_NAME]"
